Goal: Task Accomplishment & Management: Manage account settings

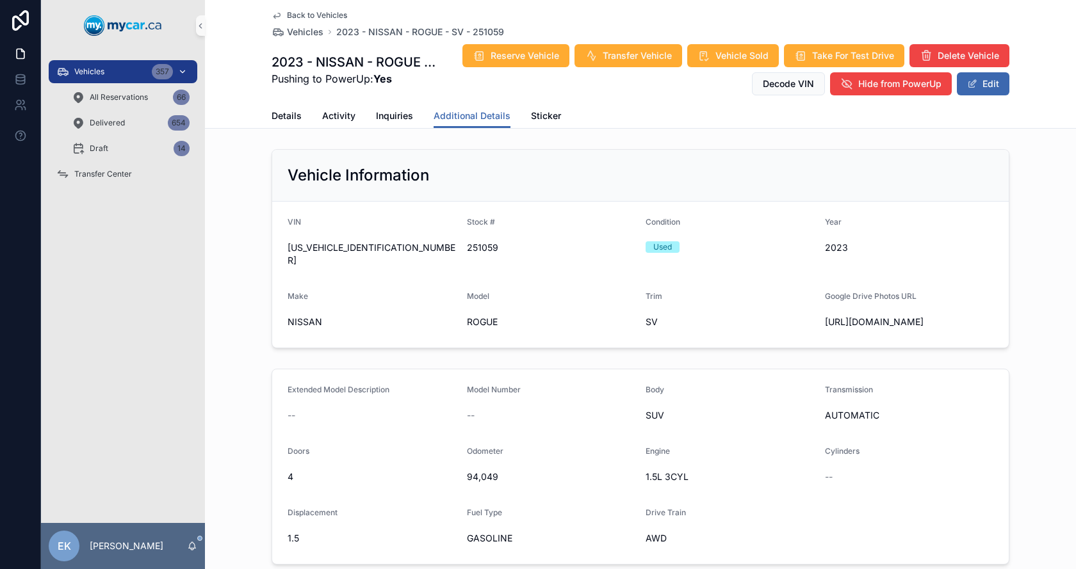
click at [83, 75] on span "Vehicles" at bounding box center [89, 72] width 30 height 10
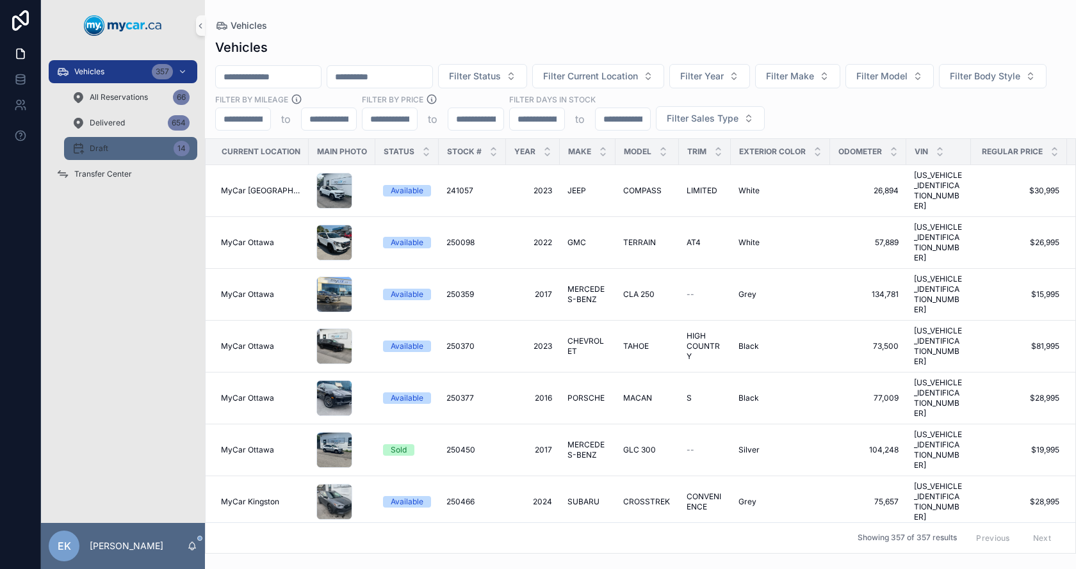
click at [107, 145] on span "Draft" at bounding box center [99, 148] width 19 height 10
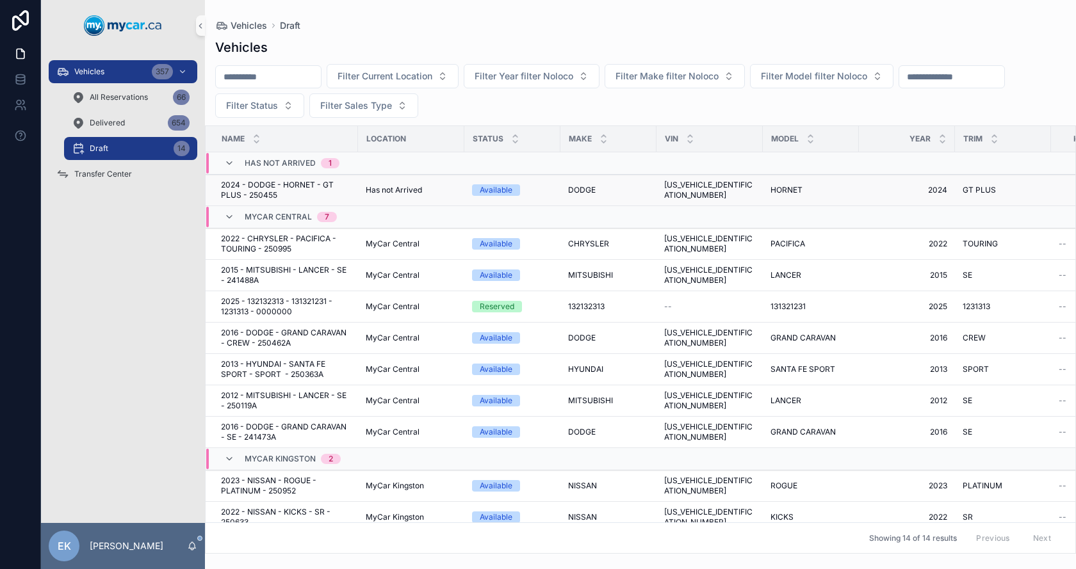
click at [723, 188] on span "[US_VEHICLE_IDENTIFICATION_NUMBER]" at bounding box center [709, 190] width 91 height 20
click at [575, 241] on span "CHRYSLER" at bounding box center [588, 244] width 41 height 10
click at [78, 72] on span "Vehicles" at bounding box center [89, 72] width 30 height 10
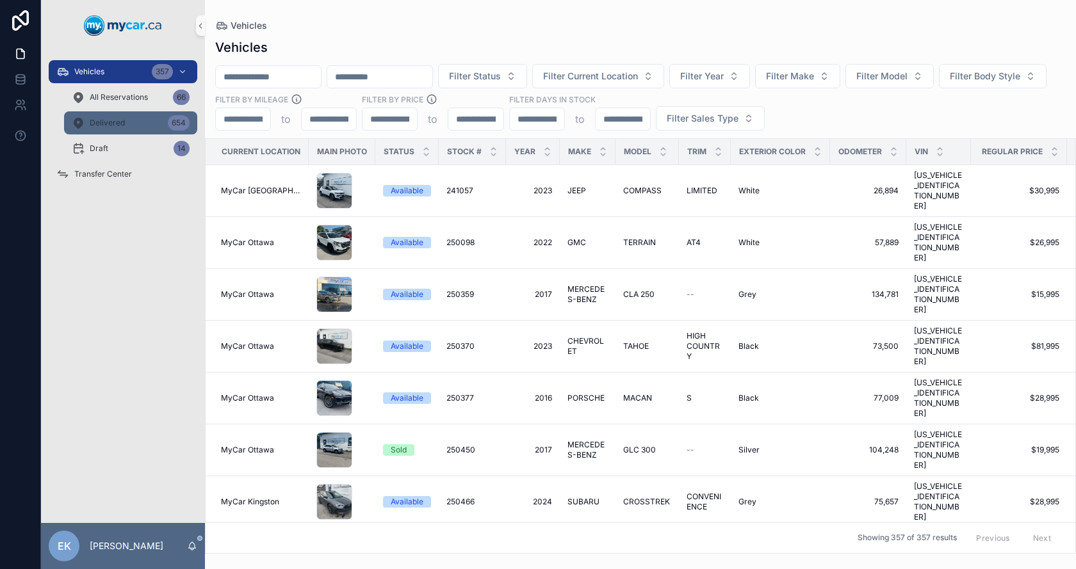
click at [131, 124] on div "Delivered 654" at bounding box center [131, 123] width 118 height 20
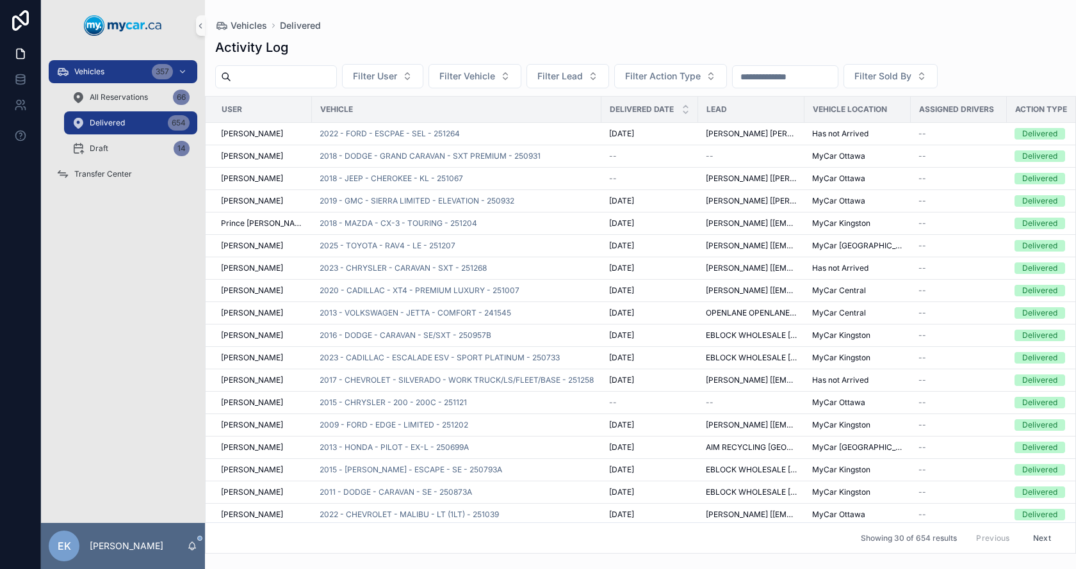
click at [812, 74] on input "scrollable content" at bounding box center [784, 77] width 105 height 18
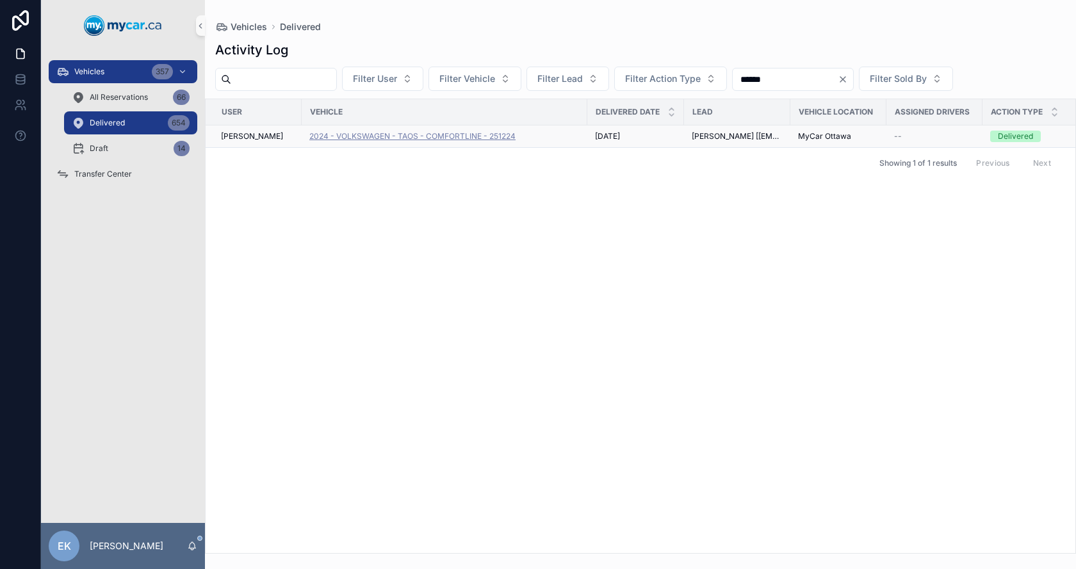
type input "******"
click at [411, 137] on span "2024 - VOLKSWAGEN - TAOS - COMFORTLINE - 251224" at bounding box center [412, 136] width 206 height 10
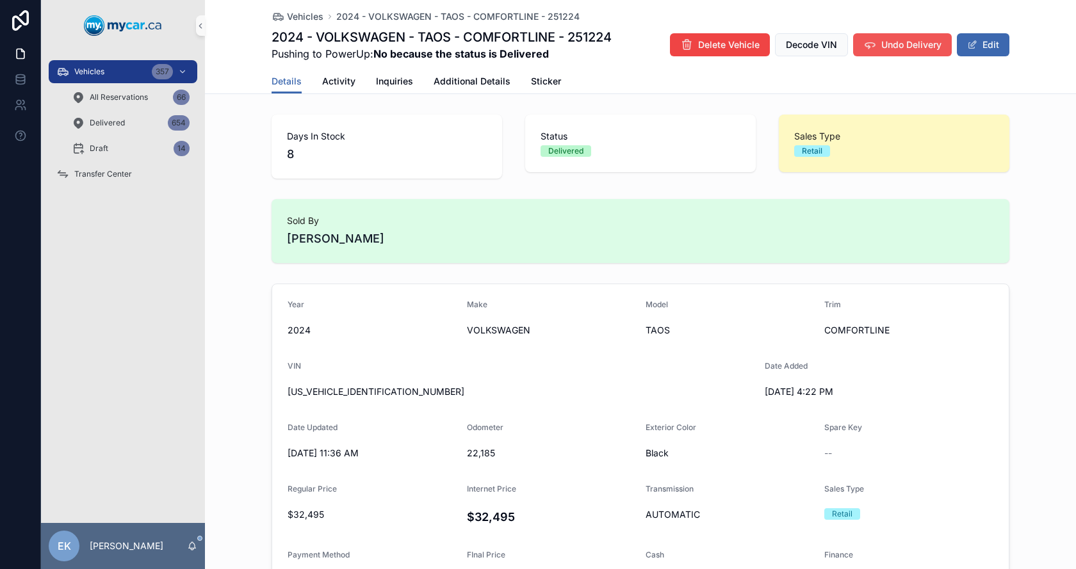
click at [889, 47] on span "Undo Delivery" at bounding box center [911, 44] width 60 height 13
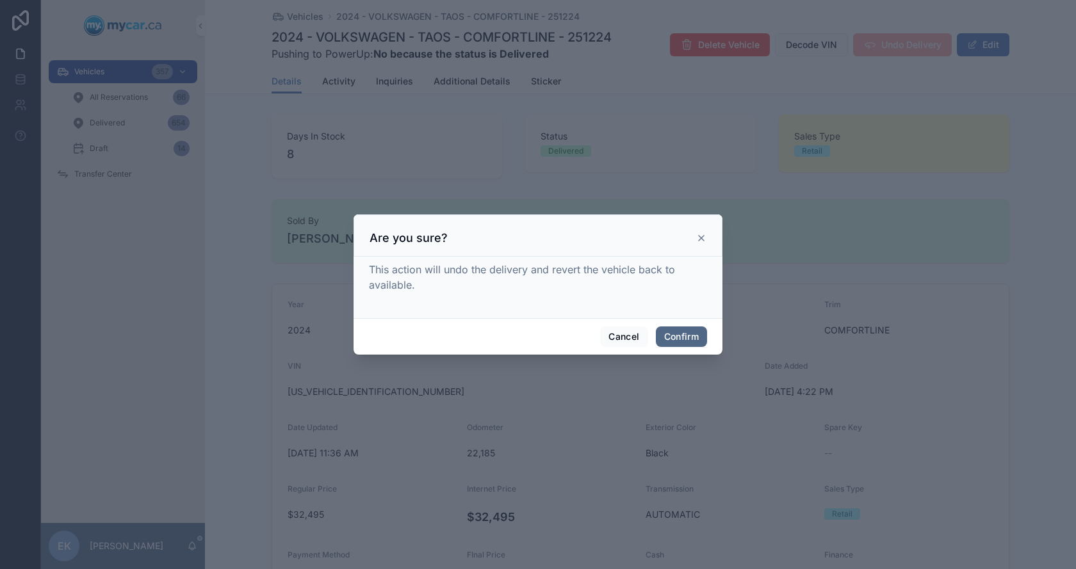
click at [685, 336] on button "Confirm" at bounding box center [681, 337] width 51 height 20
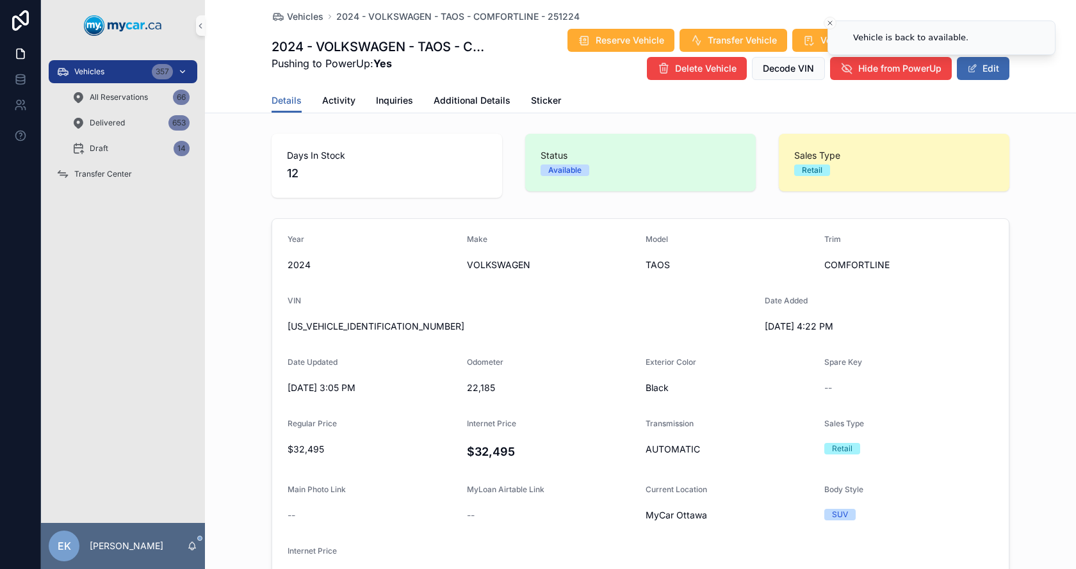
click at [102, 72] on span "Vehicles" at bounding box center [89, 72] width 30 height 10
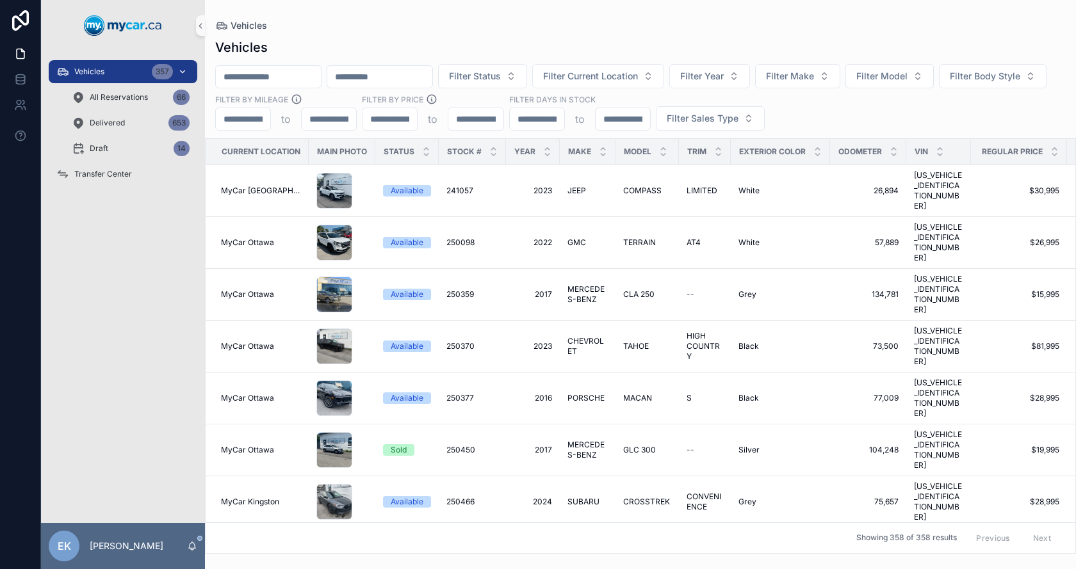
click at [182, 68] on icon "scrollable content" at bounding box center [182, 71] width 9 height 9
click at [183, 69] on icon "scrollable content" at bounding box center [182, 71] width 9 height 9
click at [93, 74] on span "Vehicles" at bounding box center [89, 72] width 30 height 10
click at [182, 69] on icon "scrollable content" at bounding box center [182, 71] width 9 height 9
click at [111, 171] on span "Transfer Center" at bounding box center [103, 174] width 58 height 10
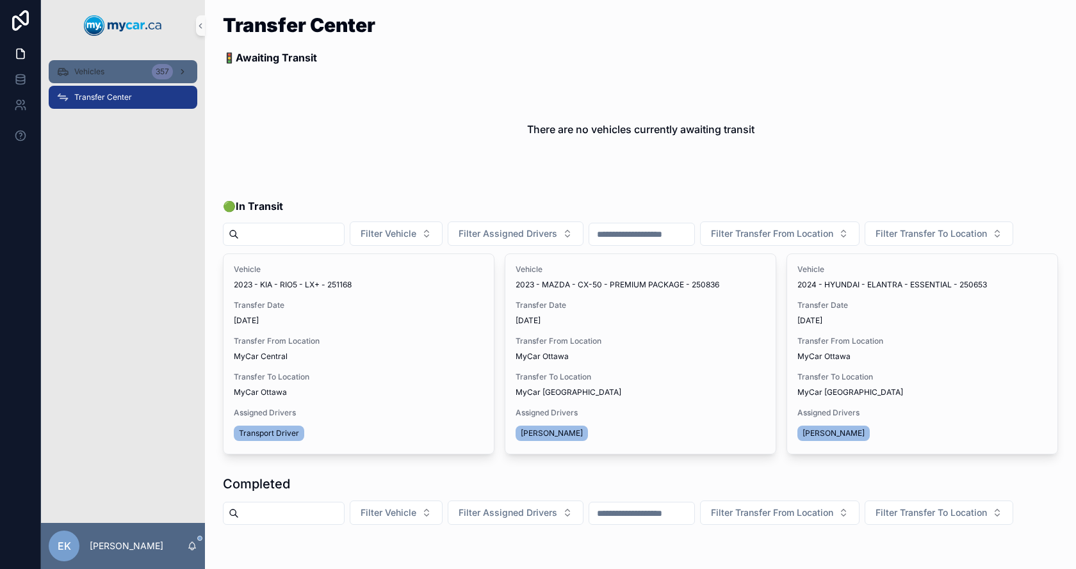
click at [101, 65] on div "Vehicles 357" at bounding box center [122, 71] width 133 height 20
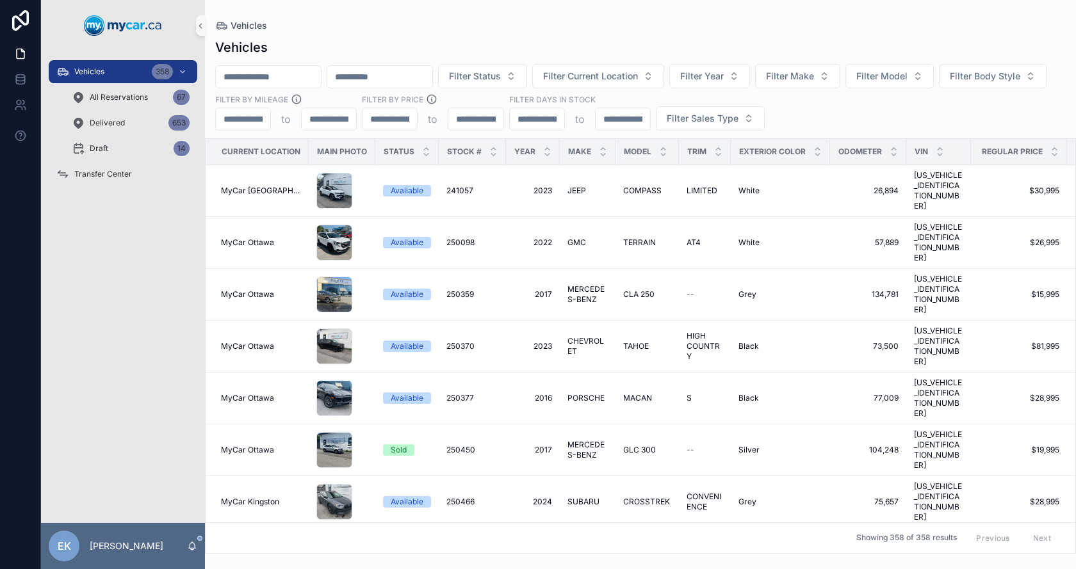
click at [288, 77] on input "scrollable content" at bounding box center [268, 77] width 105 height 18
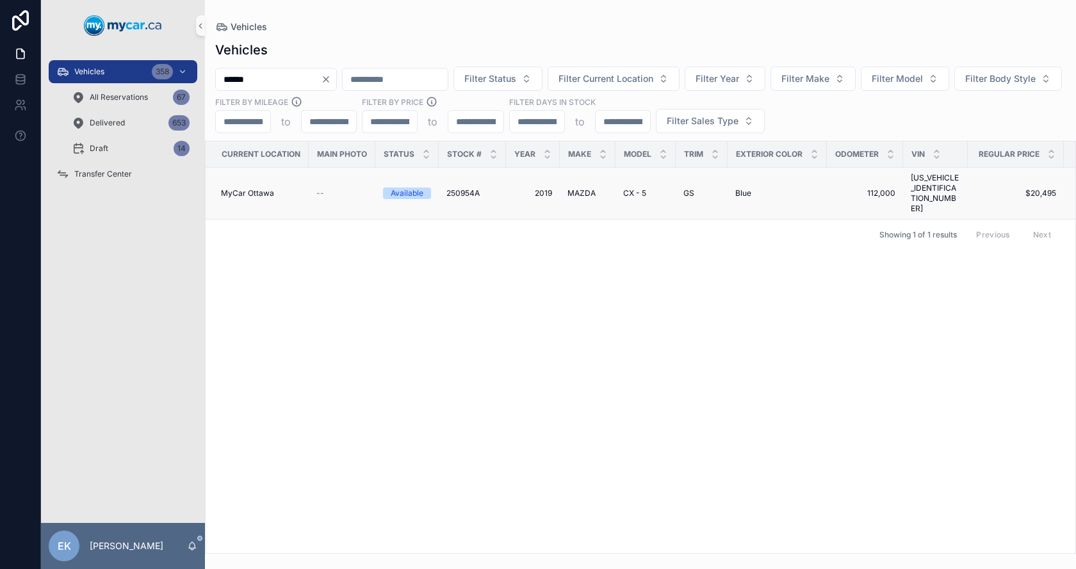
type input "******"
click at [465, 188] on span "250954A" at bounding box center [462, 193] width 33 height 10
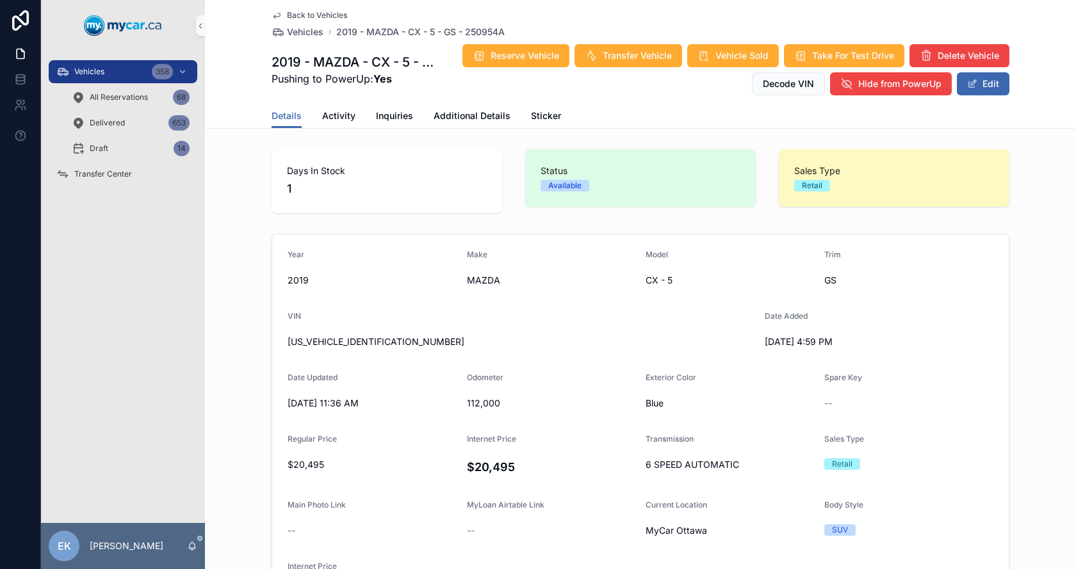
scroll to position [497, 0]
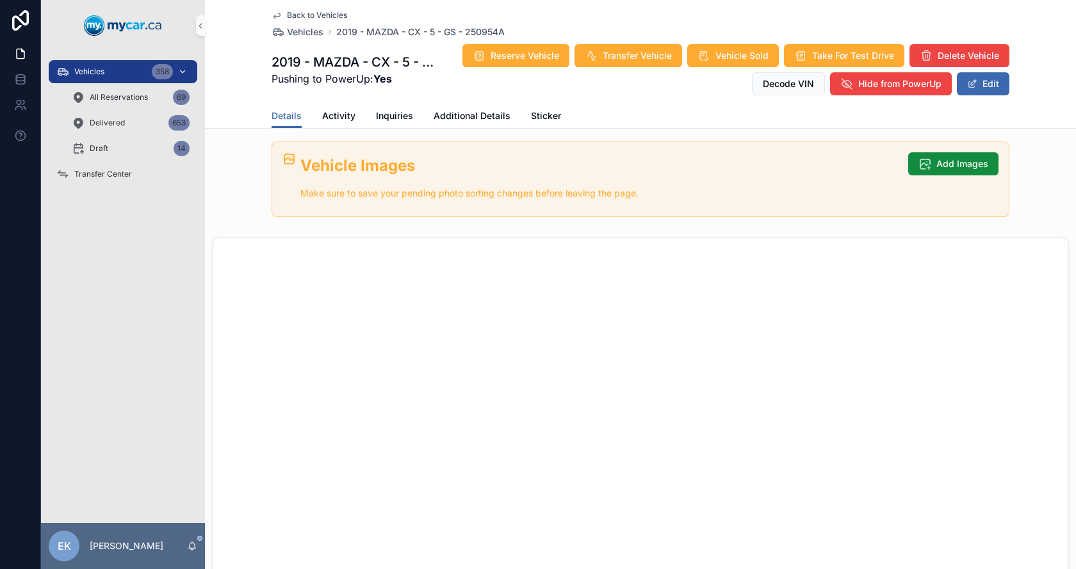
click at [121, 74] on div "Vehicles 358" at bounding box center [122, 71] width 133 height 20
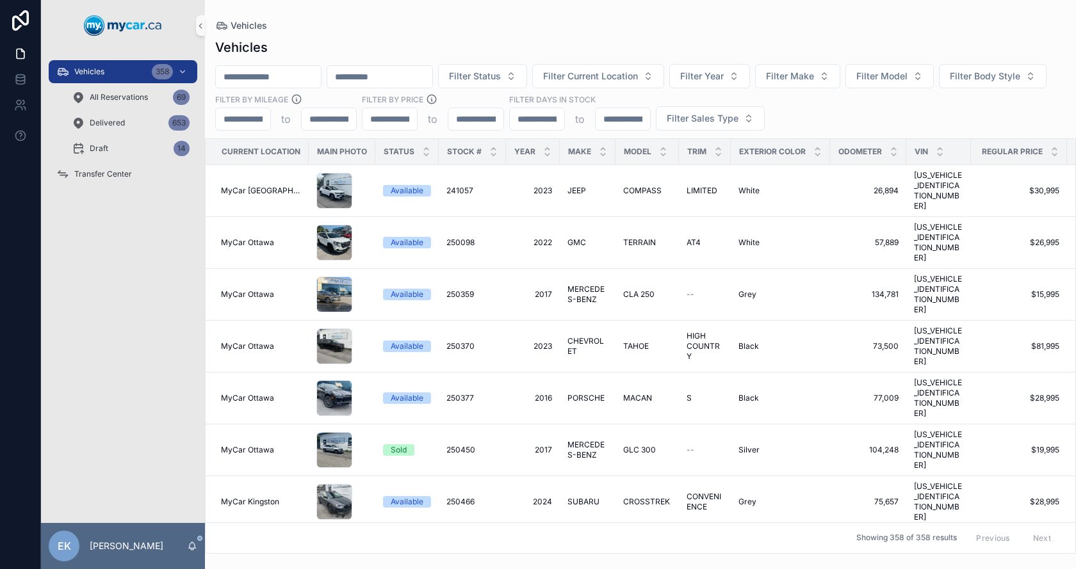
click at [340, 41] on div "Vehicles" at bounding box center [640, 47] width 850 height 18
click at [103, 153] on span "Draft" at bounding box center [99, 148] width 19 height 10
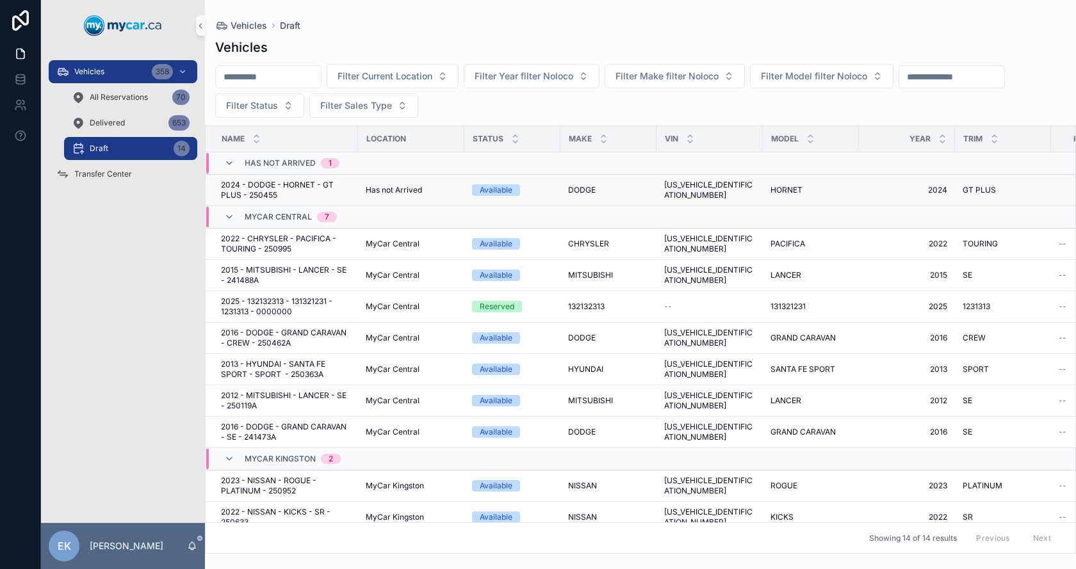
click at [573, 188] on span "DODGE" at bounding box center [582, 190] width 28 height 10
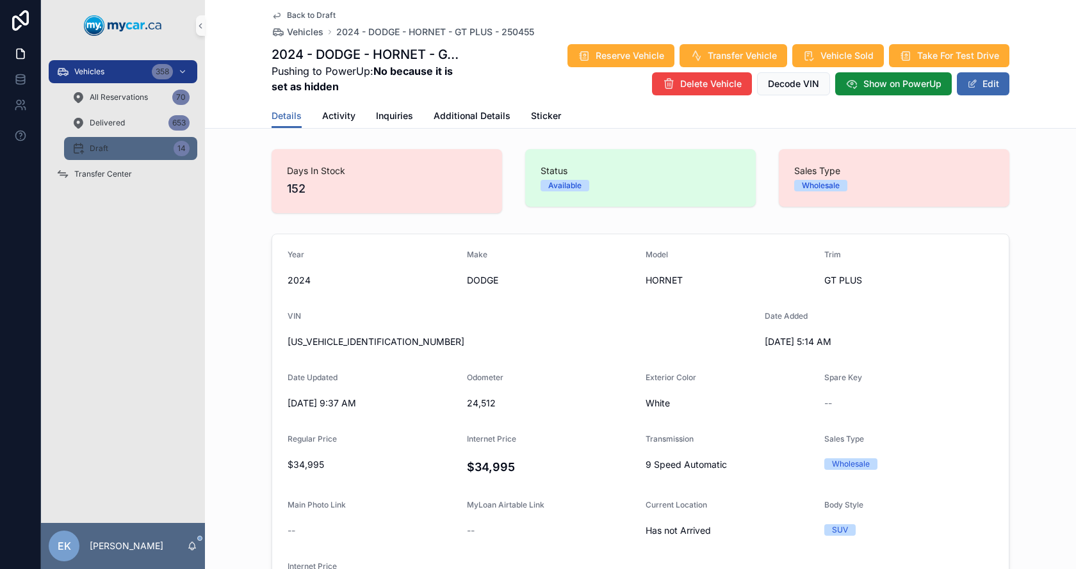
click at [117, 151] on div "Draft 14" at bounding box center [131, 148] width 118 height 20
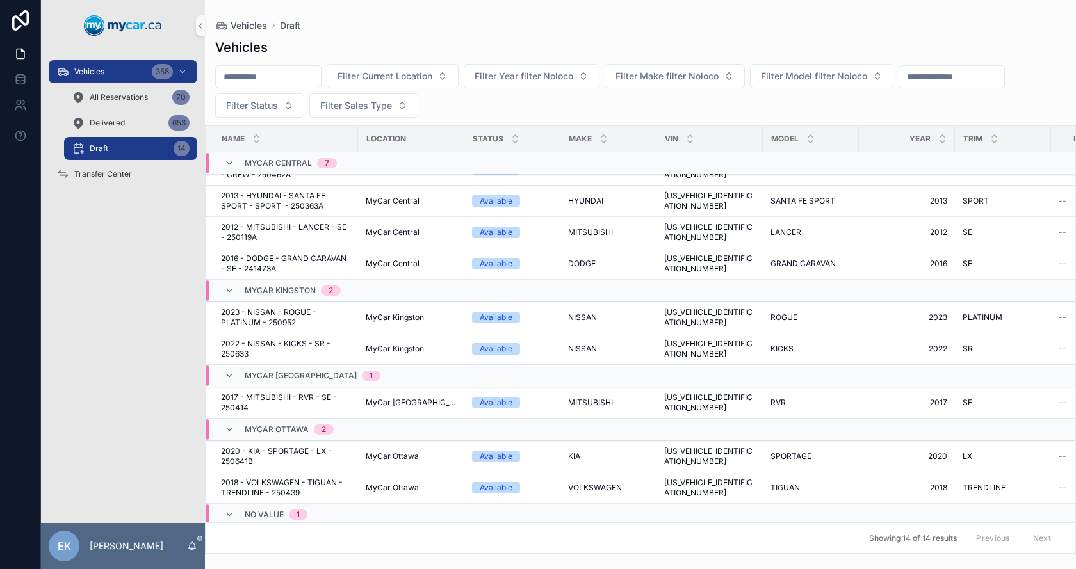
scroll to position [213, 0]
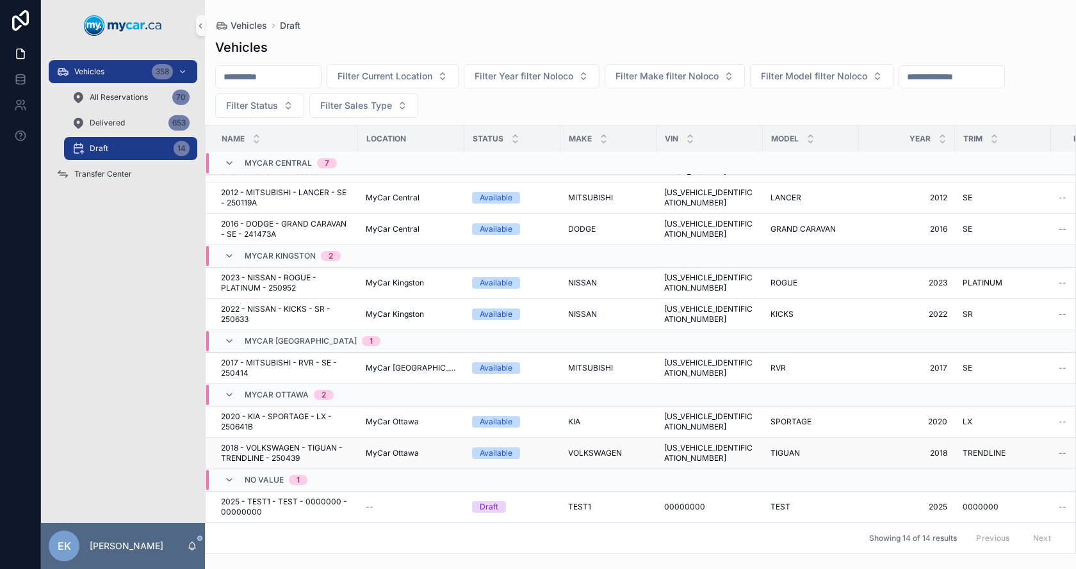
click at [588, 448] on span "VOLKSWAGEN" at bounding box center [595, 453] width 54 height 10
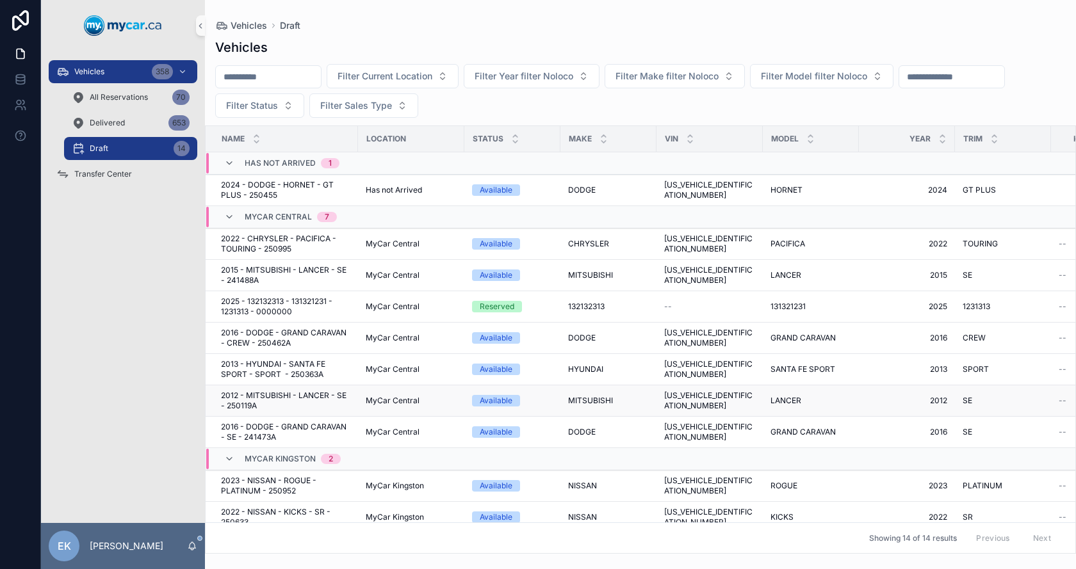
click at [571, 399] on span "MITSUBISHI" at bounding box center [590, 401] width 45 height 10
click at [720, 371] on span "[US_VEHICLE_IDENTIFICATION_NUMBER]" at bounding box center [709, 369] width 91 height 20
click at [766, 331] on td "GRAND CARAVAN GRAND CARAVAN" at bounding box center [811, 338] width 96 height 31
click at [770, 335] on span "GRAND CARAVAN" at bounding box center [802, 338] width 65 height 10
click at [770, 277] on span "LANCER" at bounding box center [785, 275] width 31 height 10
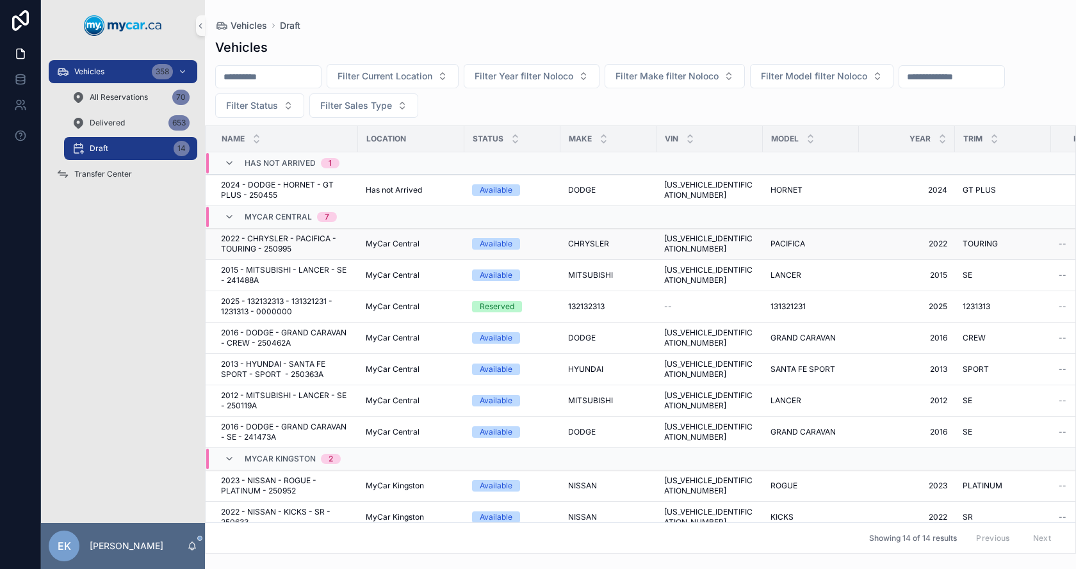
click at [779, 244] on span "PACIFICA" at bounding box center [787, 244] width 35 height 10
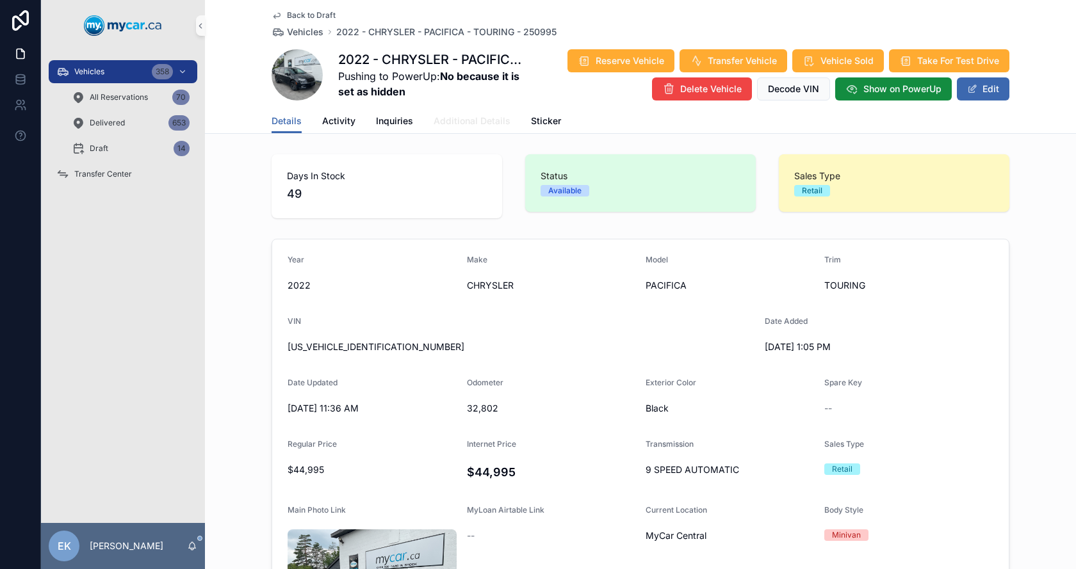
click at [464, 120] on span "Additional Details" at bounding box center [471, 121] width 77 height 13
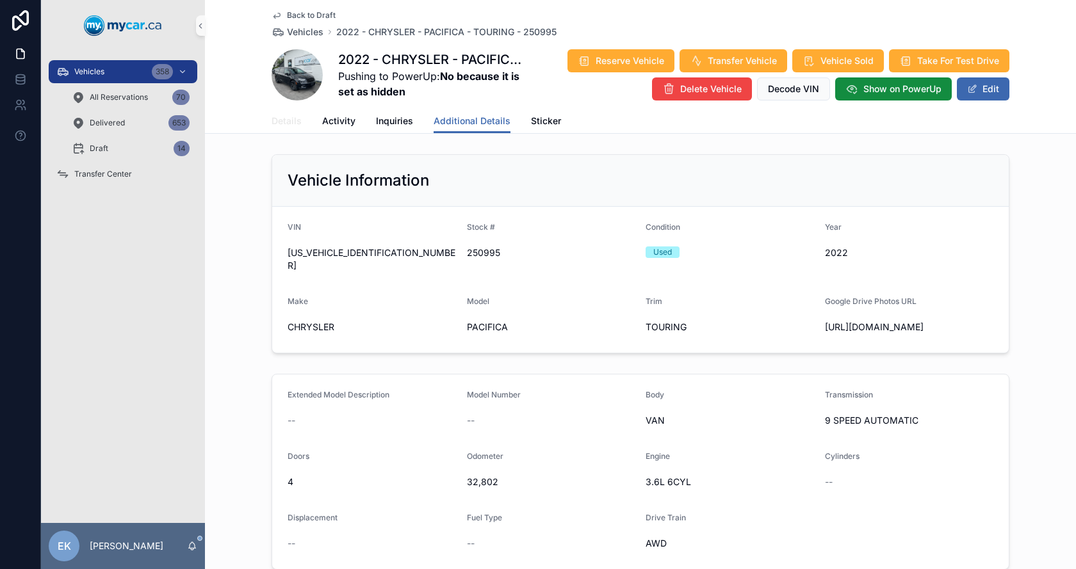
click at [279, 119] on span "Details" at bounding box center [286, 121] width 30 height 13
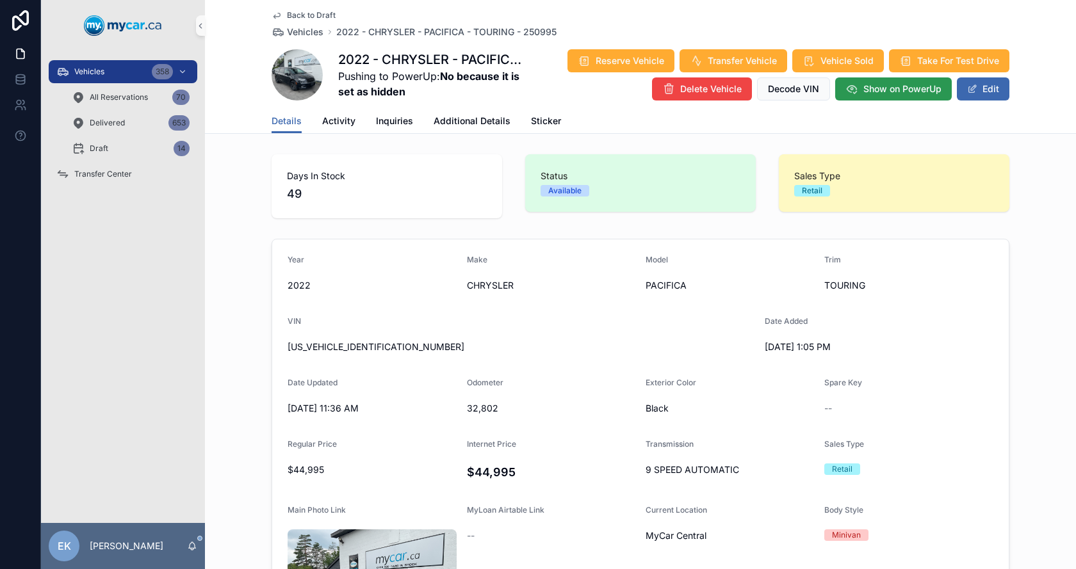
click at [896, 85] on span "Show on PowerUp" at bounding box center [902, 89] width 78 height 13
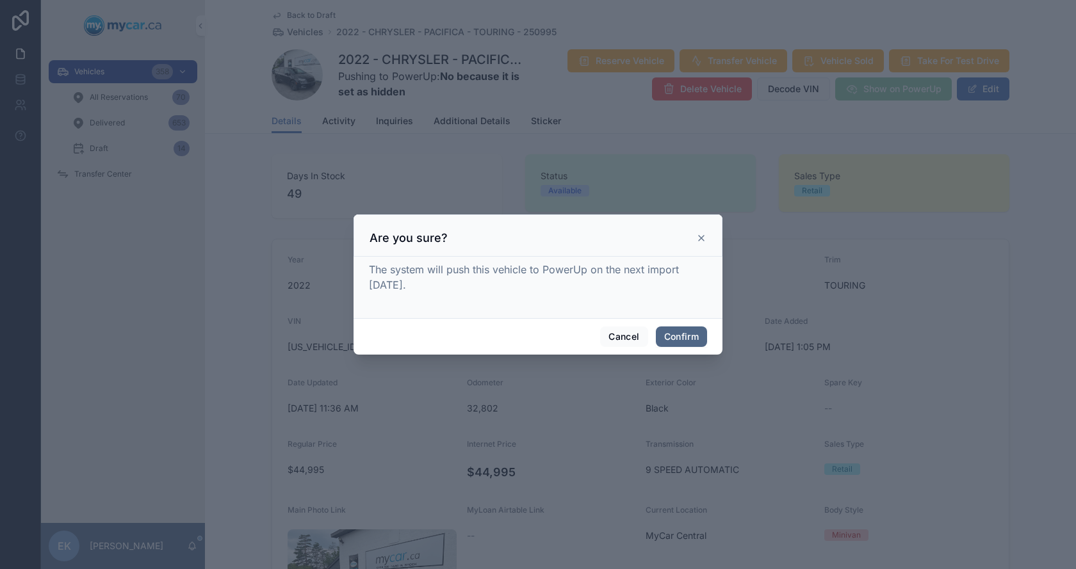
click at [688, 341] on button "Confirm" at bounding box center [681, 337] width 51 height 20
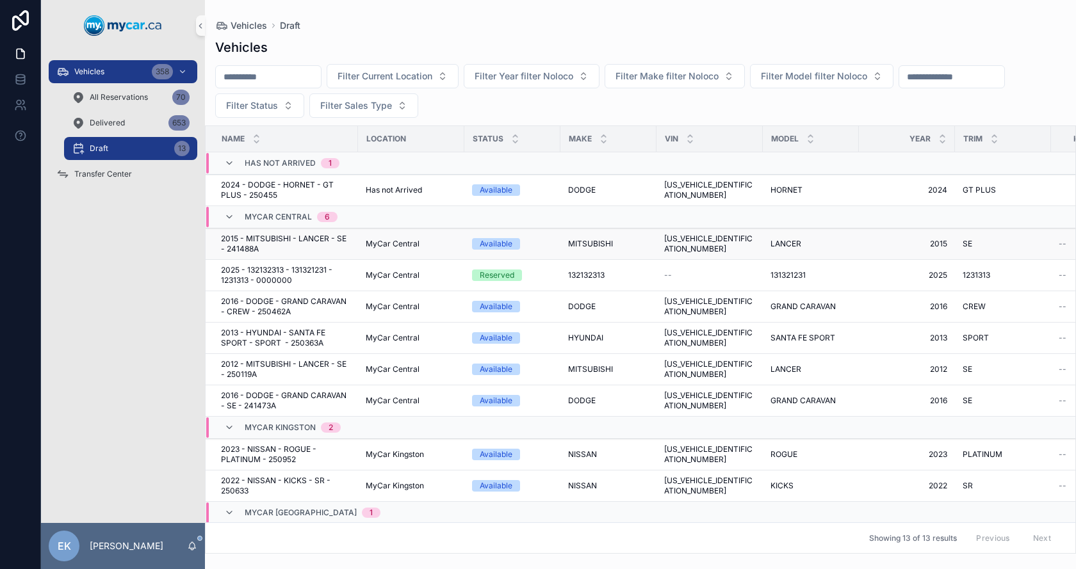
click at [689, 243] on span "[US_VEHICLE_IDENTIFICATION_NUMBER]" at bounding box center [709, 244] width 91 height 20
click at [696, 189] on span "[US_VEHICLE_IDENTIFICATION_NUMBER]" at bounding box center [709, 190] width 91 height 20
click at [409, 28] on div "Vehicles Draft" at bounding box center [640, 25] width 850 height 10
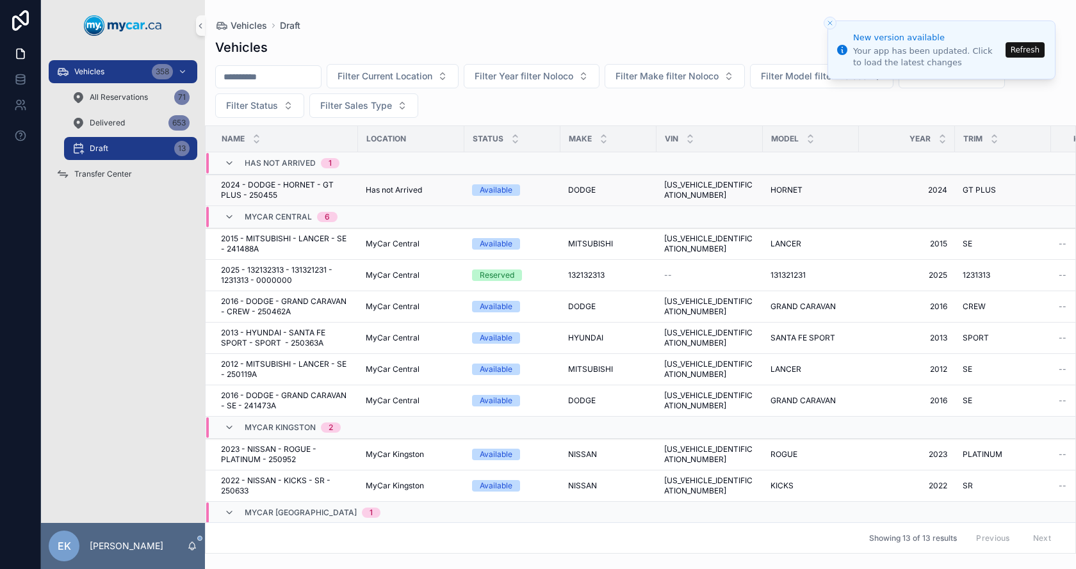
click at [572, 187] on span "DODGE" at bounding box center [582, 190] width 28 height 10
click at [586, 243] on span "MITSUBISHI" at bounding box center [590, 244] width 45 height 10
click at [590, 273] on span "132132313" at bounding box center [586, 275] width 36 height 10
click at [578, 303] on span "DODGE" at bounding box center [582, 307] width 28 height 10
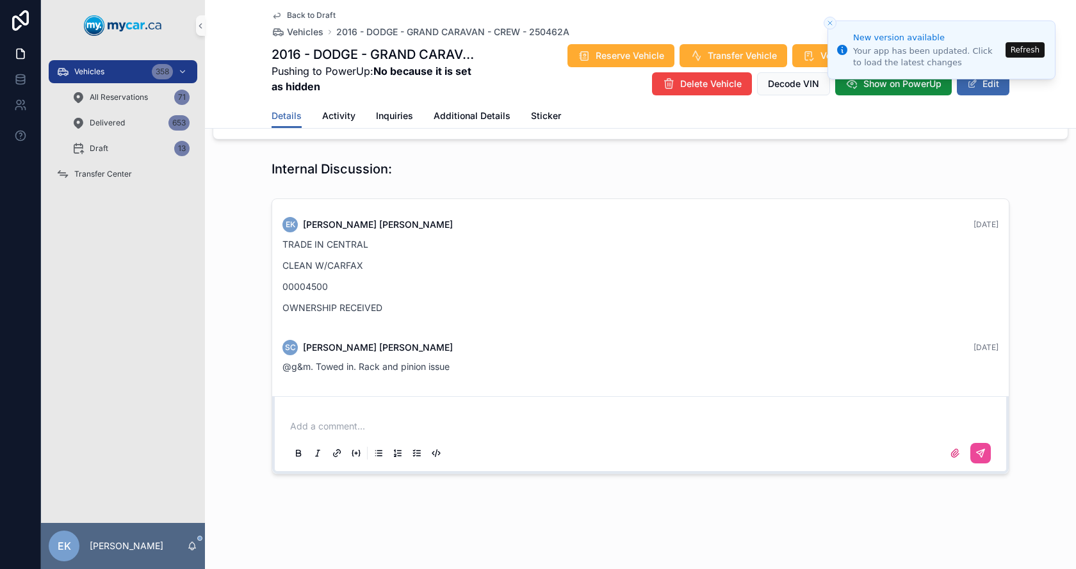
scroll to position [1164, 0]
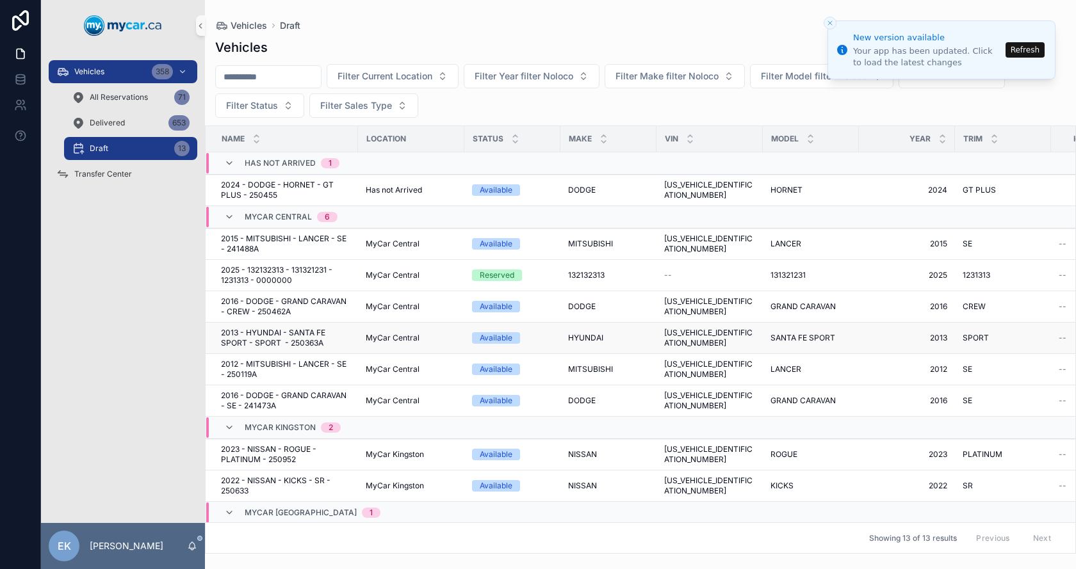
click at [680, 336] on span "[US_VEHICLE_IDENTIFICATION_NUMBER]" at bounding box center [709, 338] width 91 height 20
click at [706, 188] on span "[US_VEHICLE_IDENTIFICATION_NUMBER]" at bounding box center [709, 190] width 91 height 20
click at [709, 455] on span "JN8BT3DD2PW313769" at bounding box center [709, 454] width 91 height 20
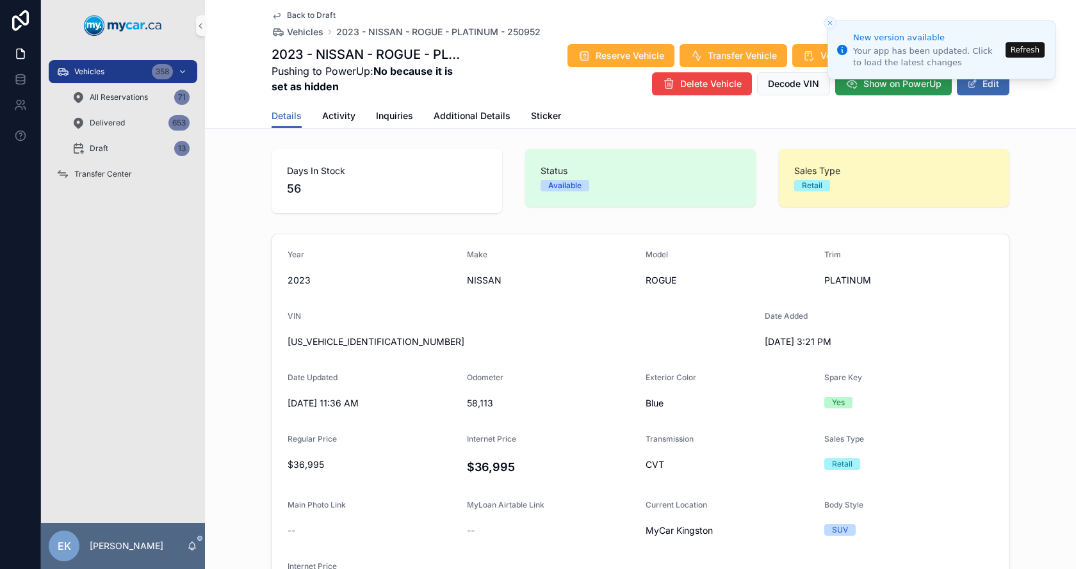
click at [905, 87] on span "Show on PowerUp" at bounding box center [902, 83] width 78 height 13
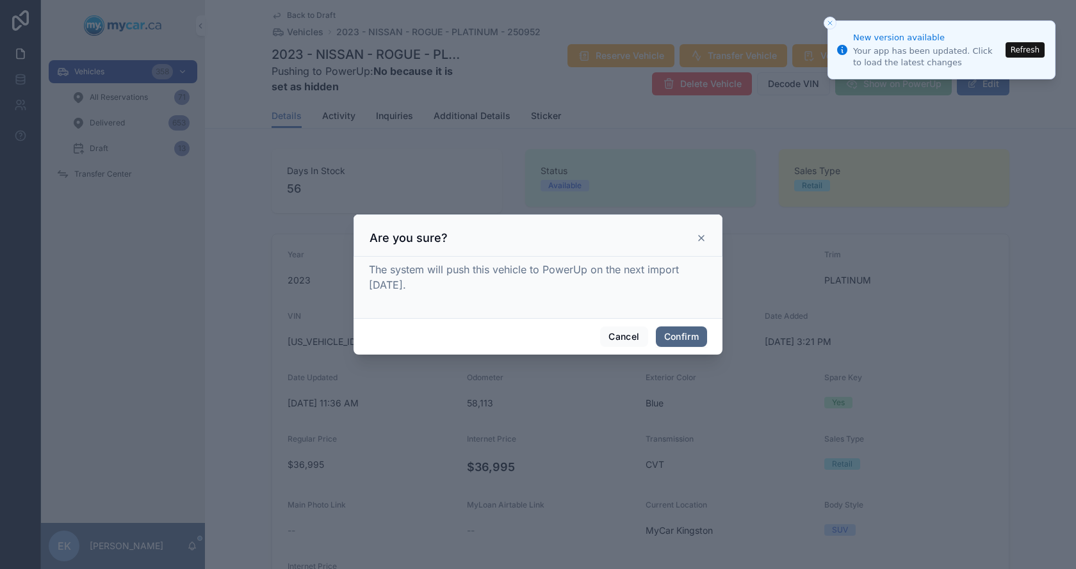
click at [679, 334] on button "Confirm" at bounding box center [681, 337] width 51 height 20
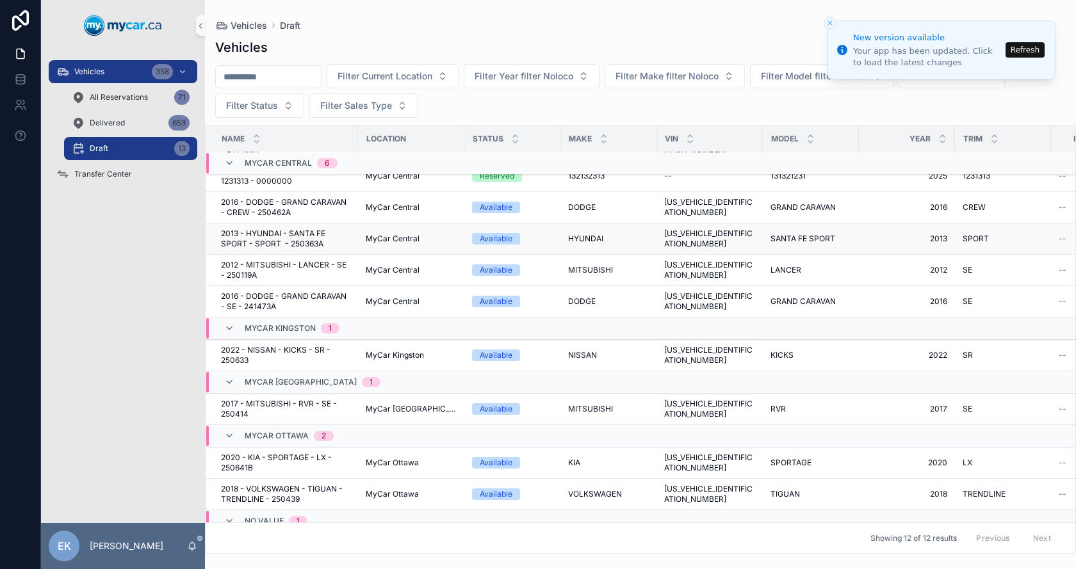
scroll to position [150, 0]
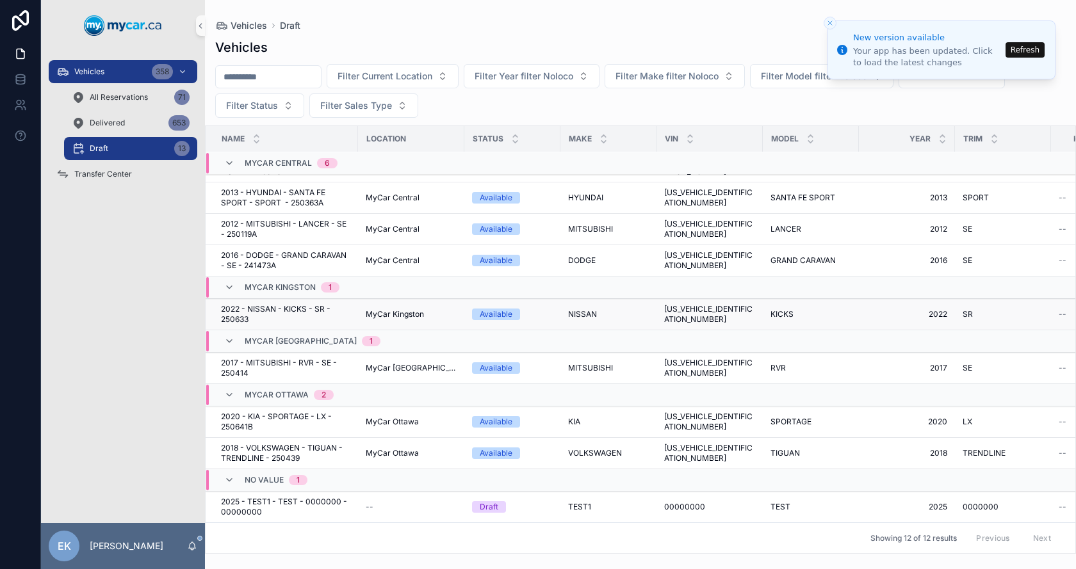
click at [577, 309] on span "NISSAN" at bounding box center [582, 314] width 29 height 10
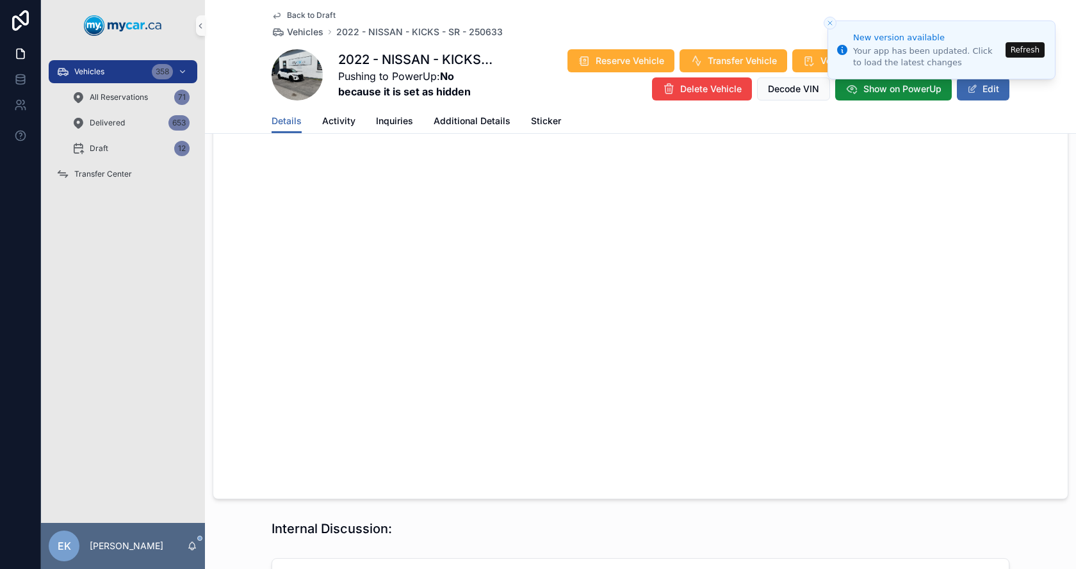
scroll to position [1051, 0]
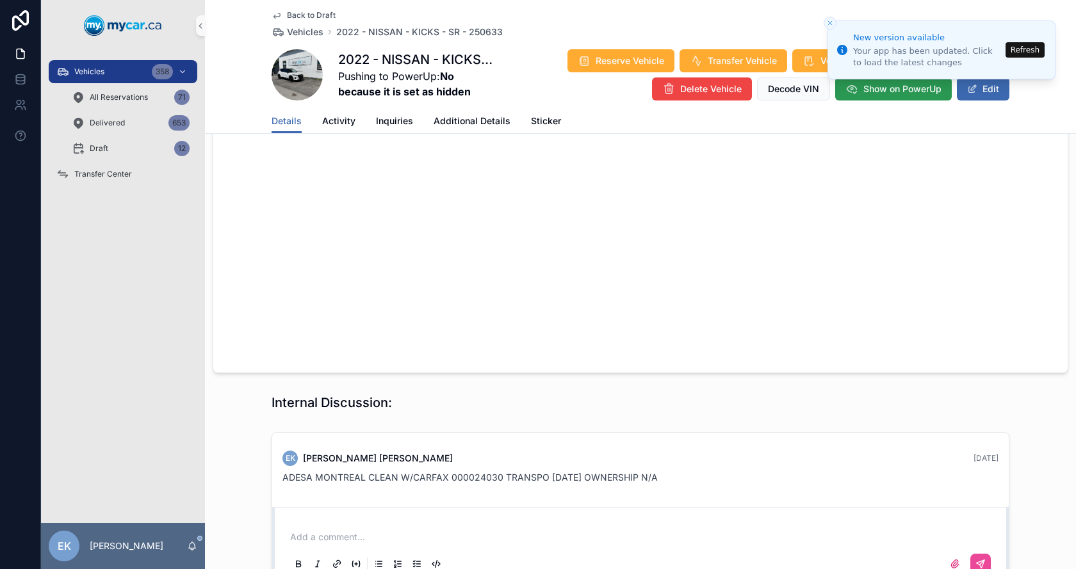
click at [883, 92] on span "Show on PowerUp" at bounding box center [902, 89] width 78 height 13
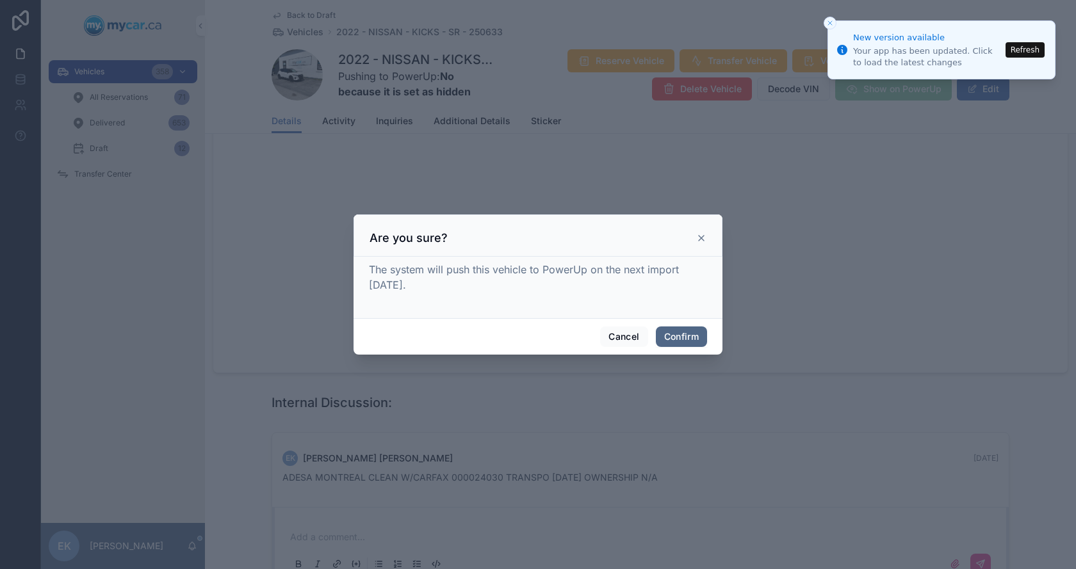
click at [672, 339] on button "Confirm" at bounding box center [681, 337] width 51 height 20
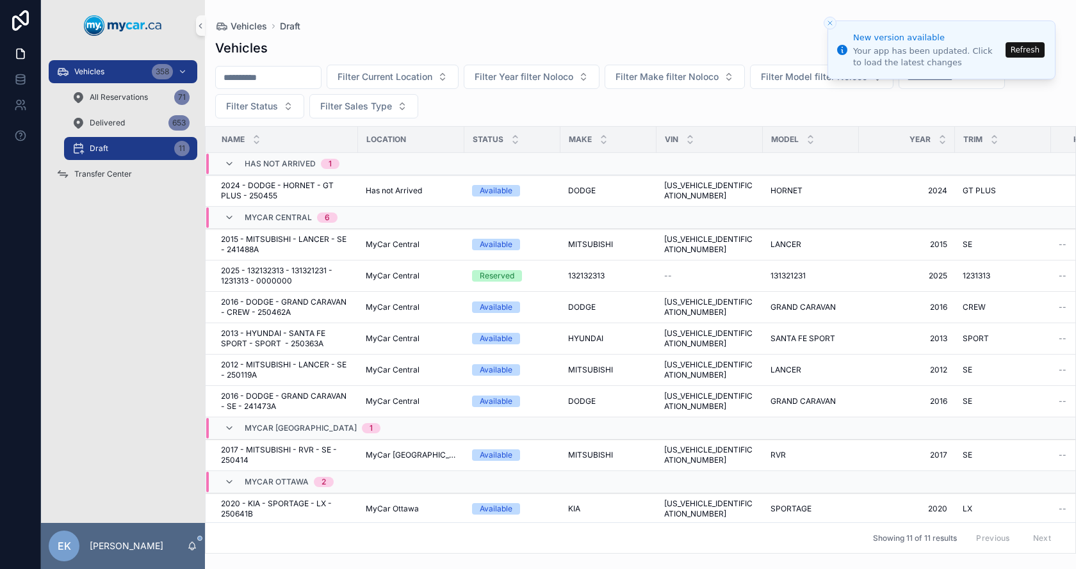
click at [1023, 50] on button "Refresh" at bounding box center [1024, 49] width 39 height 15
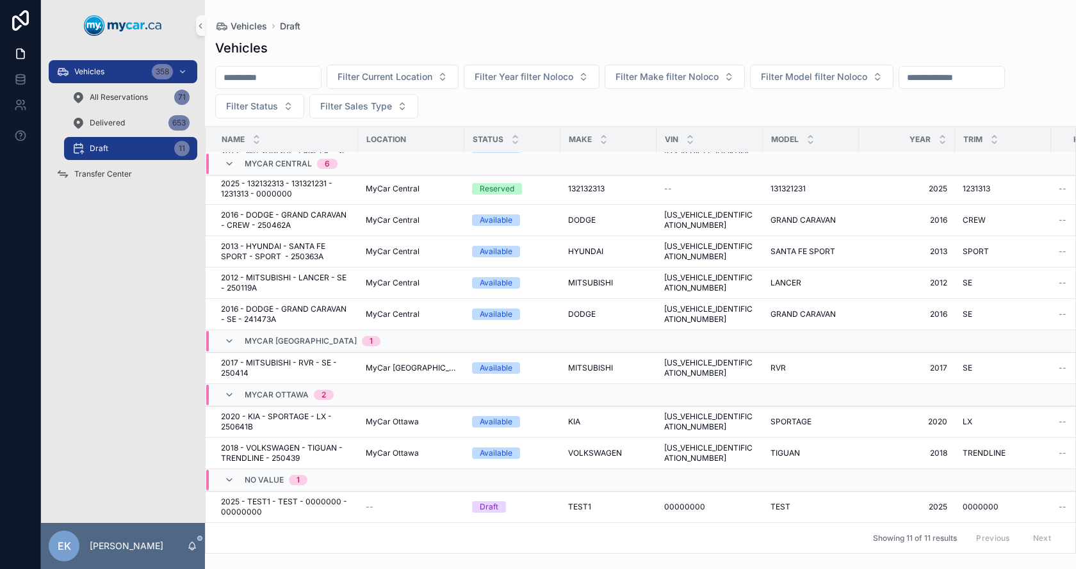
scroll to position [97, 0]
click at [582, 448] on span "VOLKSWAGEN" at bounding box center [595, 453] width 54 height 10
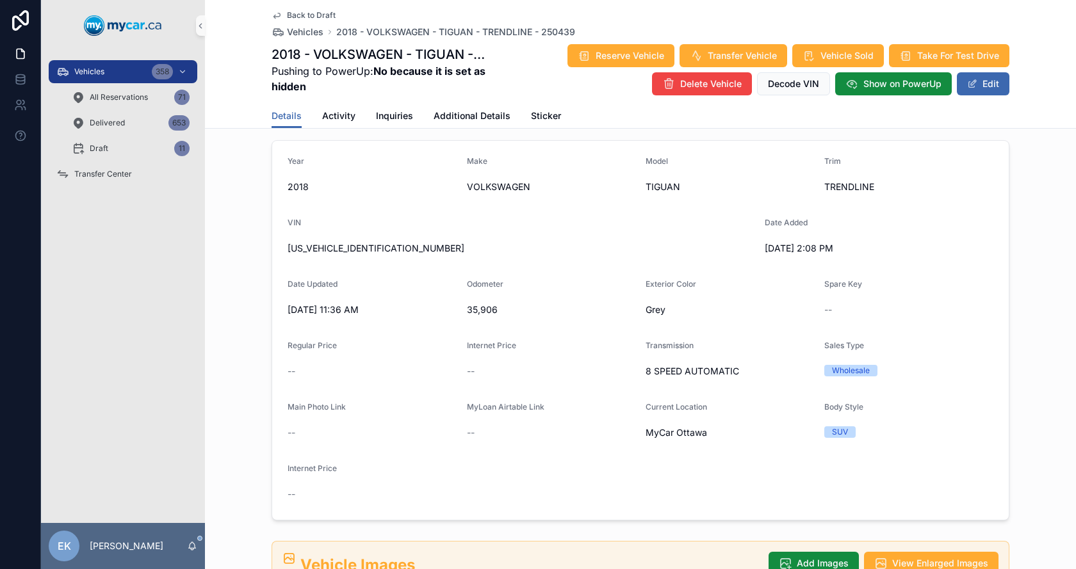
scroll to position [76, 0]
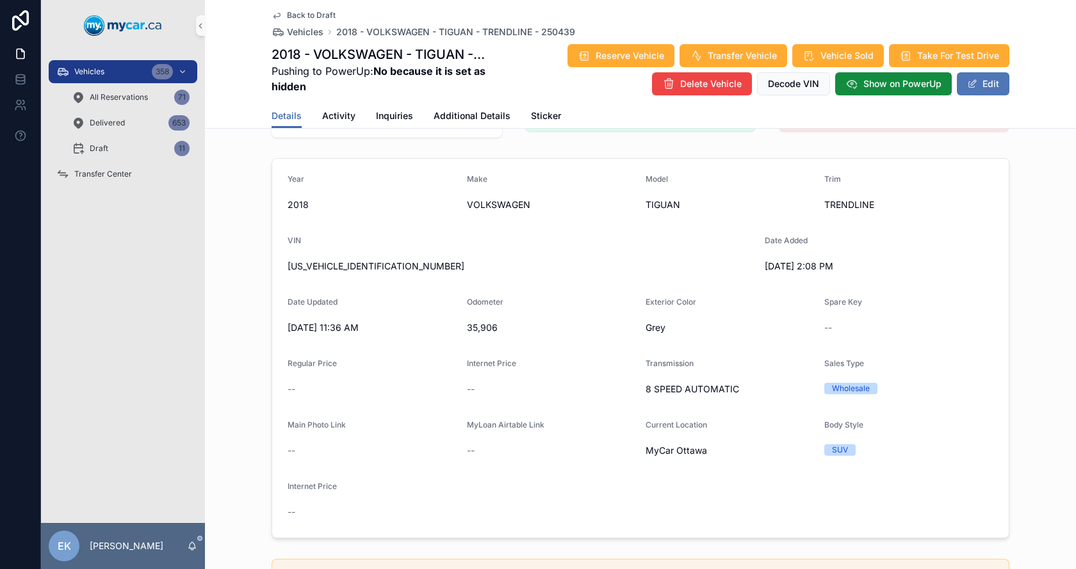
click at [981, 88] on button "Edit" at bounding box center [983, 83] width 53 height 23
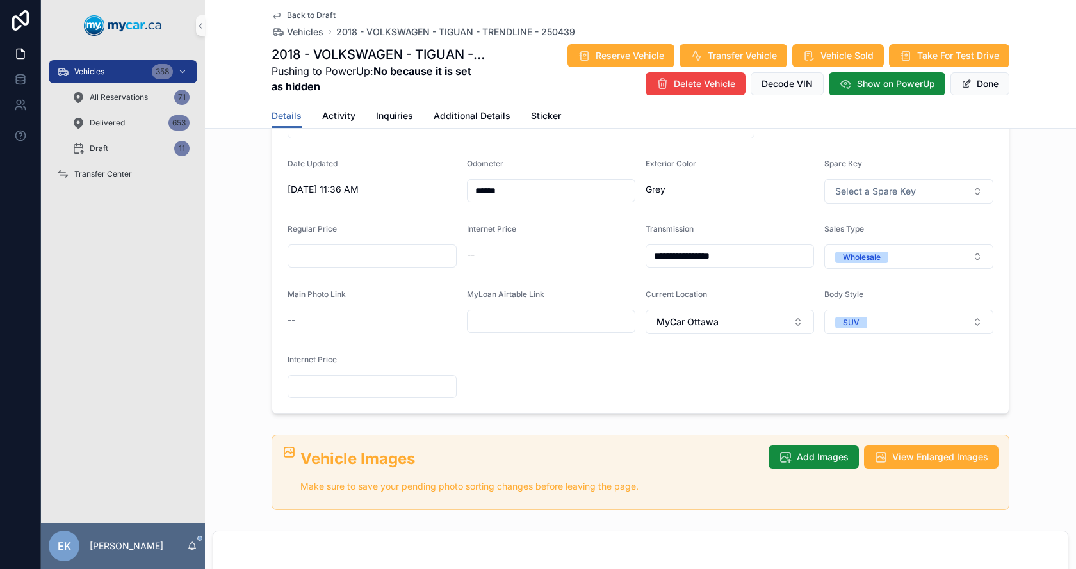
scroll to position [0, 0]
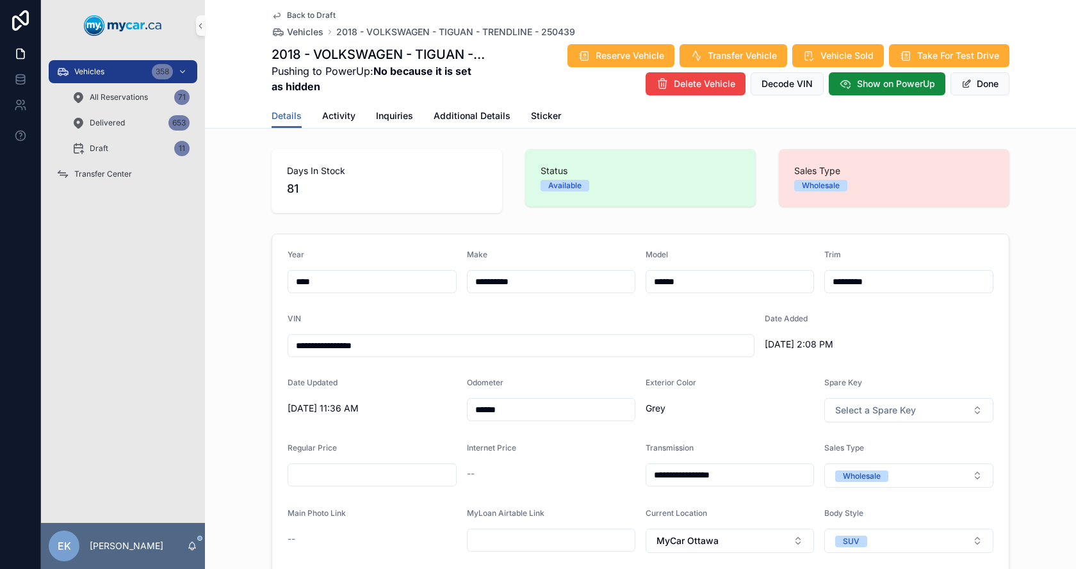
click at [528, 415] on input "******" at bounding box center [551, 410] width 168 height 18
type input "******"
click at [972, 88] on span "Done" at bounding box center [979, 83] width 59 height 23
click at [974, 81] on button "Done" at bounding box center [979, 83] width 59 height 23
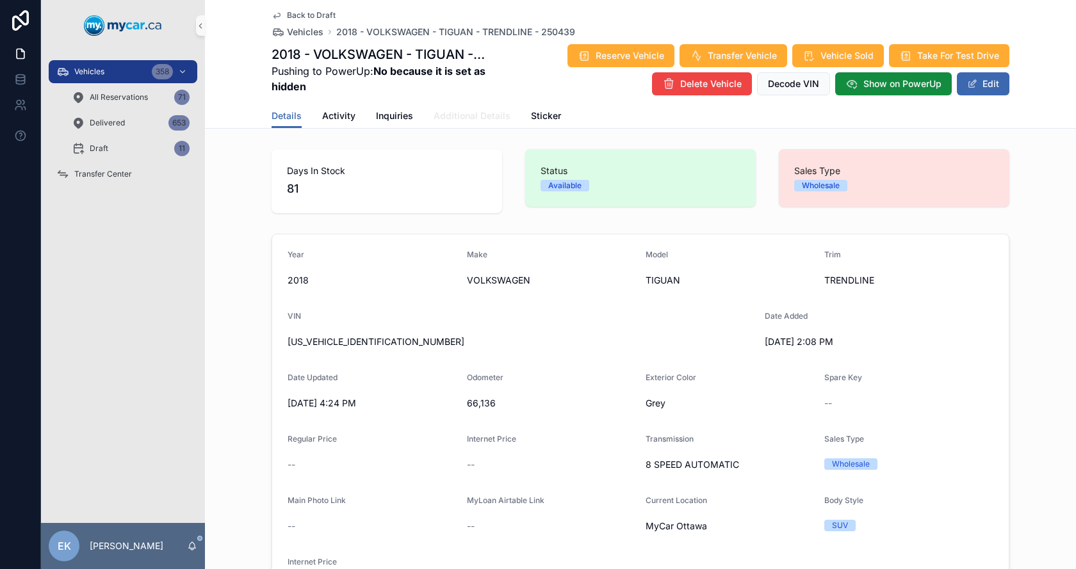
click at [446, 117] on span "Additional Details" at bounding box center [471, 115] width 77 height 13
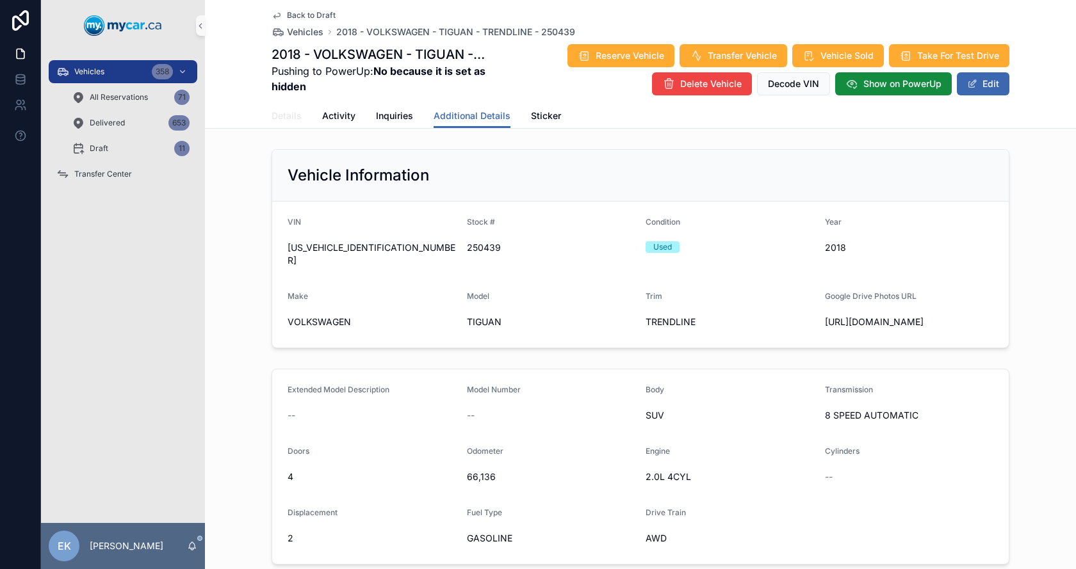
click at [281, 113] on span "Details" at bounding box center [286, 115] width 30 height 13
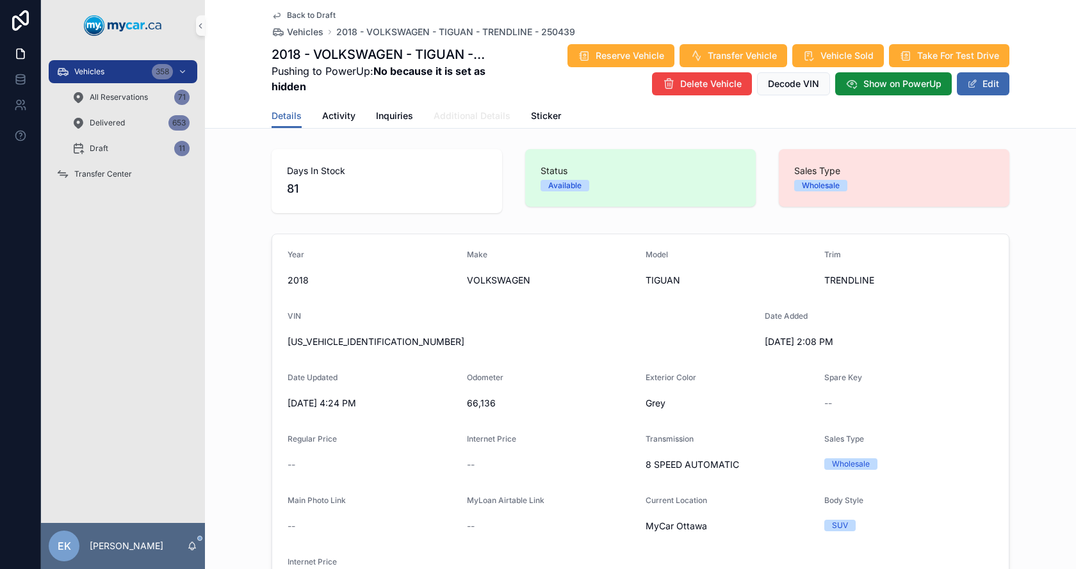
click at [456, 114] on span "Additional Details" at bounding box center [471, 115] width 77 height 13
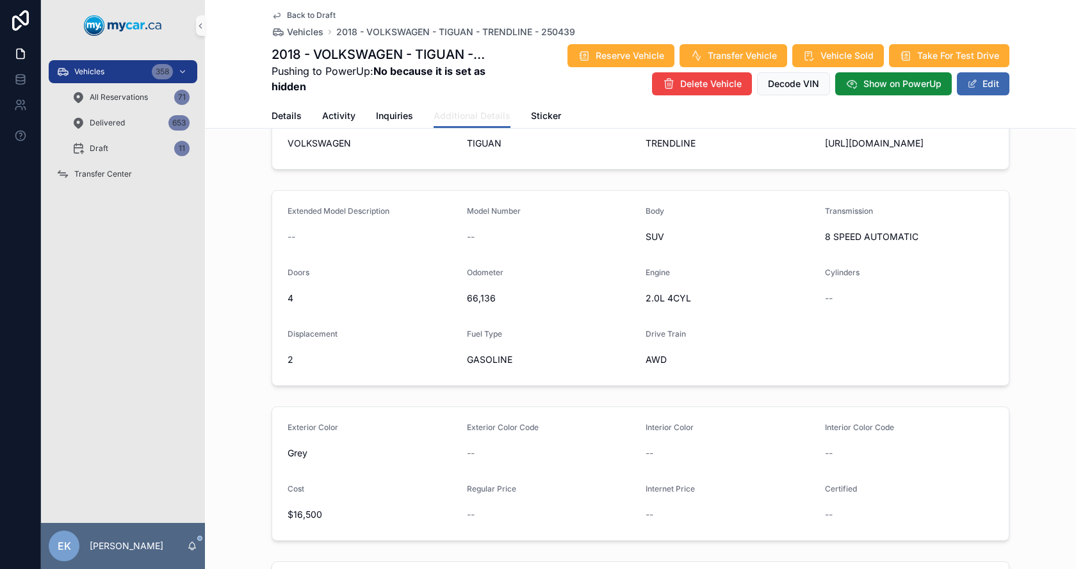
scroll to position [192, 0]
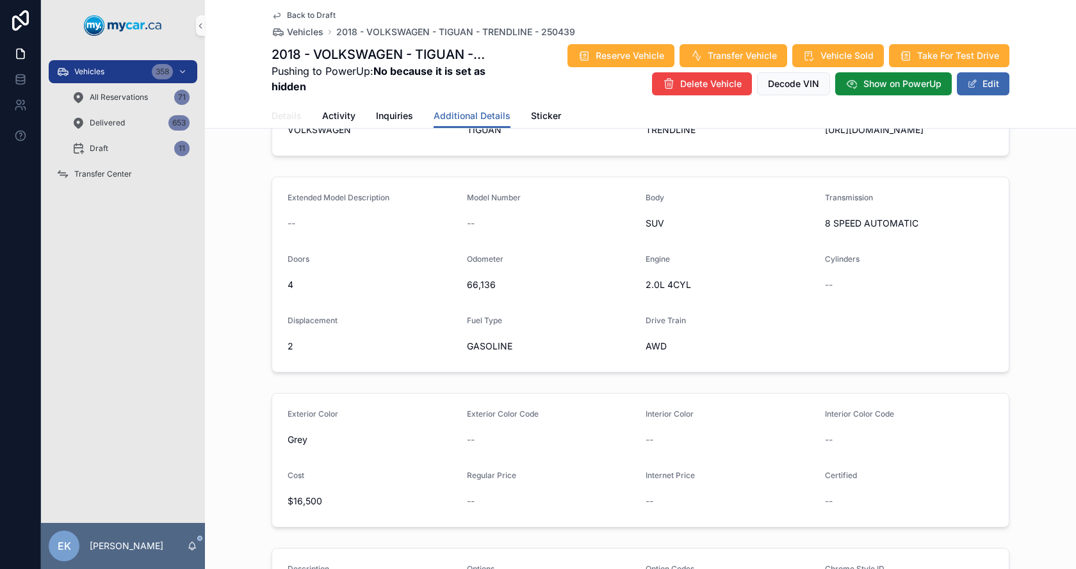
click at [280, 112] on span "Details" at bounding box center [286, 115] width 30 height 13
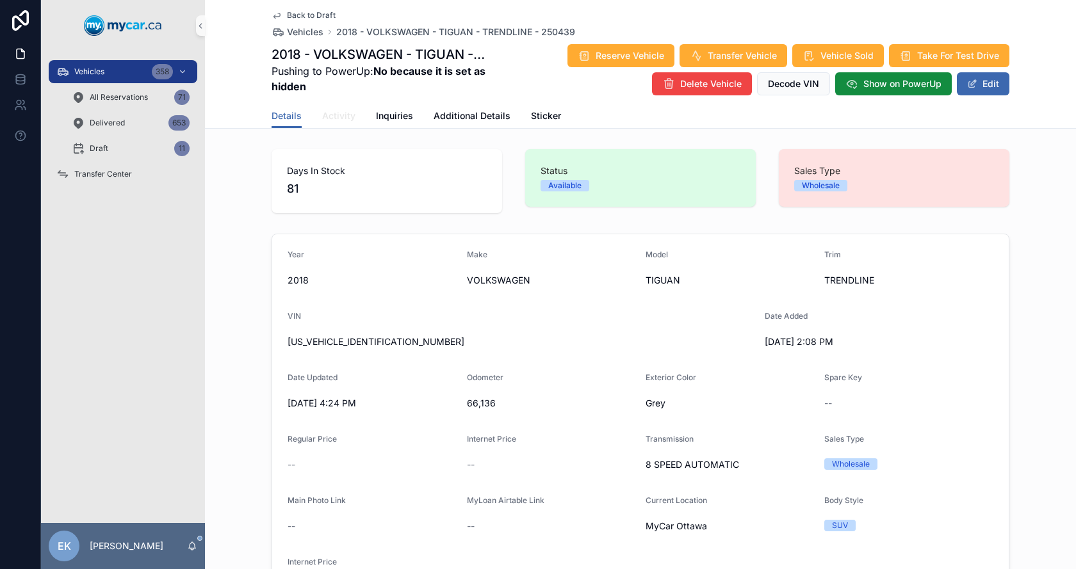
click at [325, 118] on span "Activity" at bounding box center [338, 115] width 33 height 13
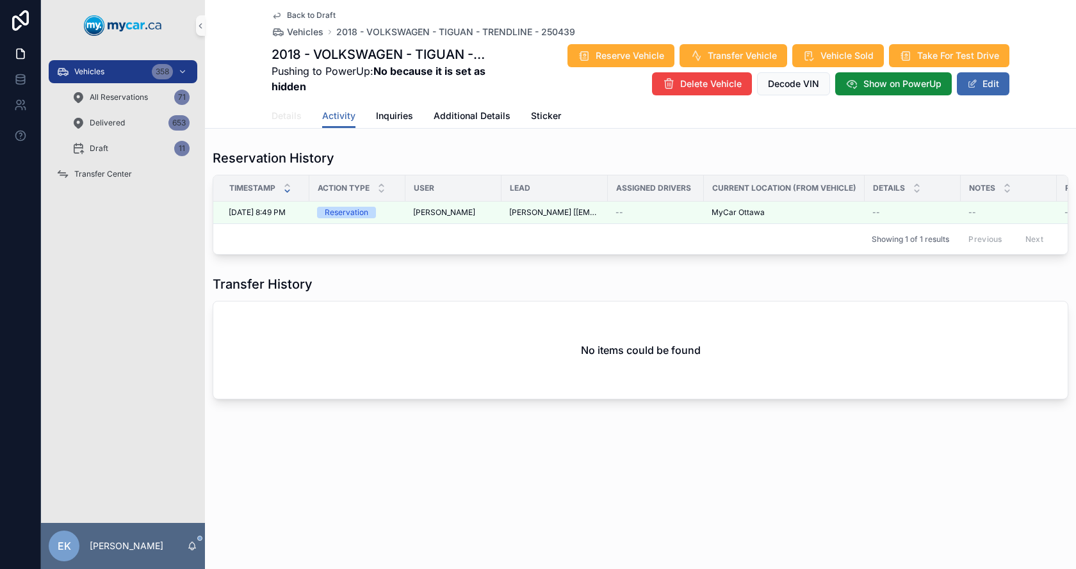
click at [279, 117] on span "Details" at bounding box center [286, 115] width 30 height 13
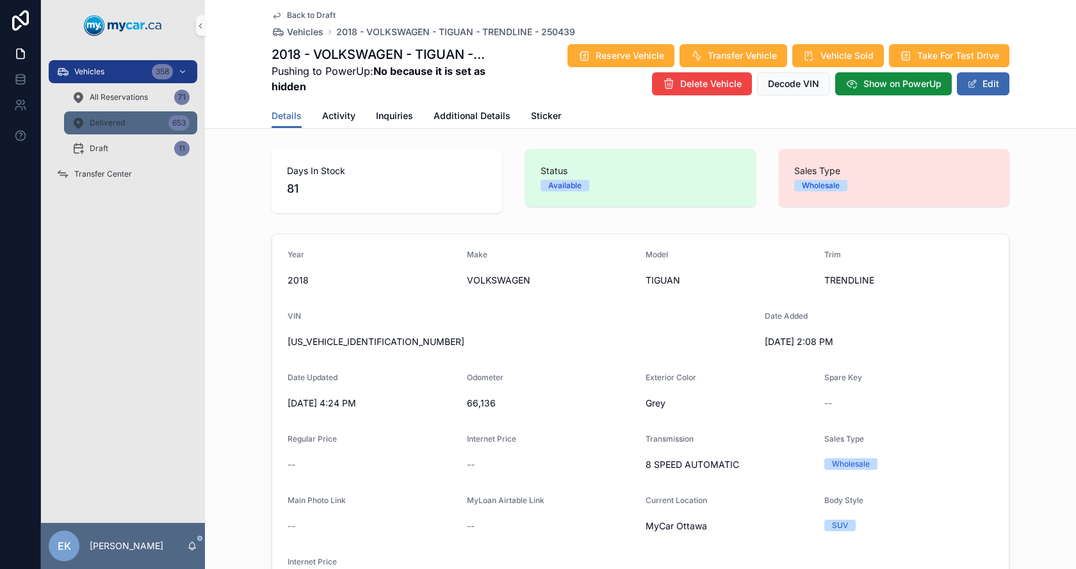
click at [95, 127] on span "Delivered" at bounding box center [107, 123] width 35 height 10
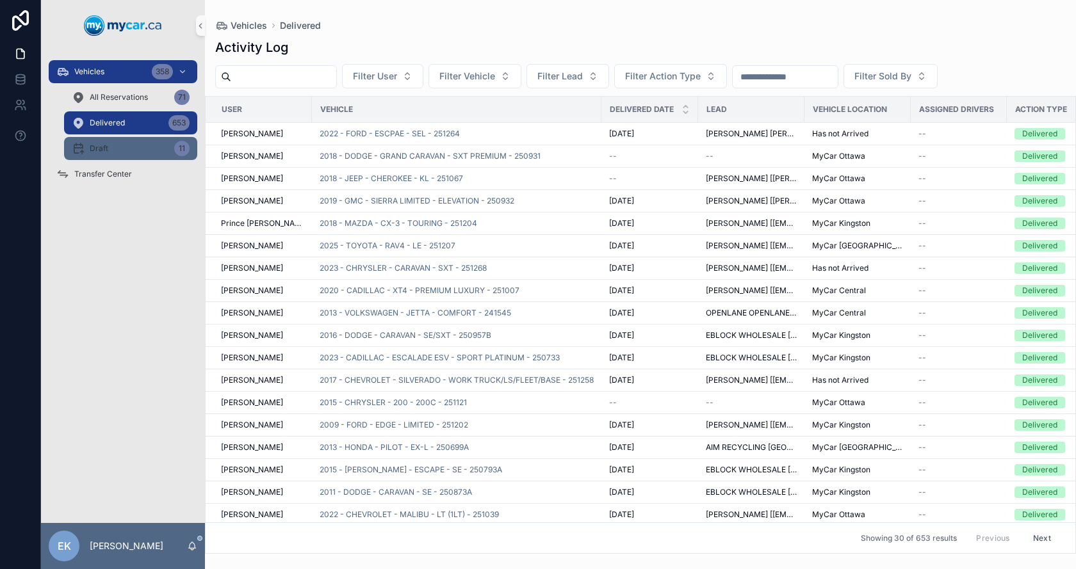
click at [98, 149] on span "Draft" at bounding box center [99, 148] width 19 height 10
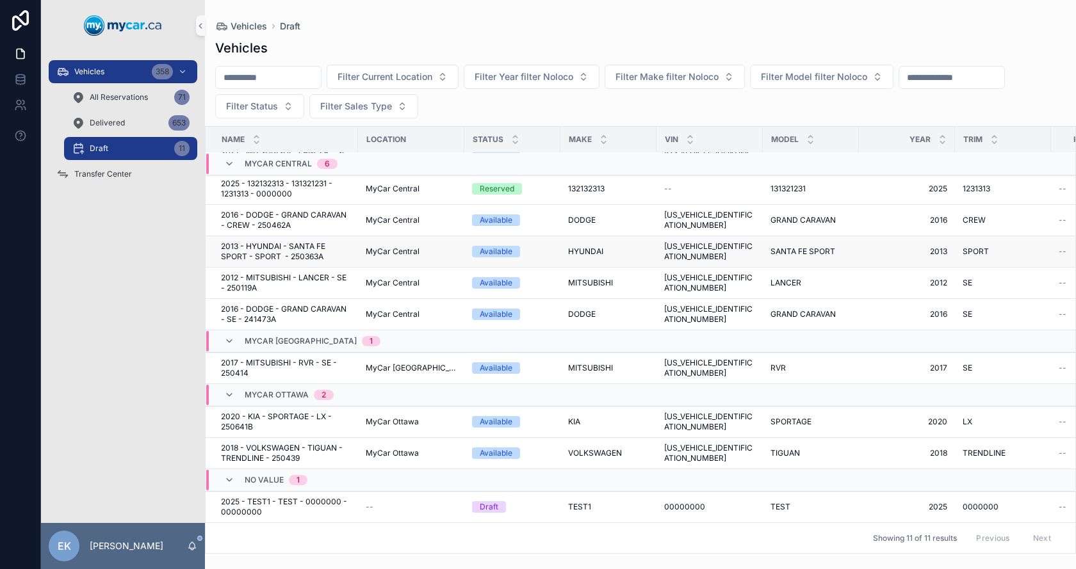
scroll to position [97, 0]
click at [597, 448] on span "VOLKSWAGEN" at bounding box center [595, 453] width 54 height 10
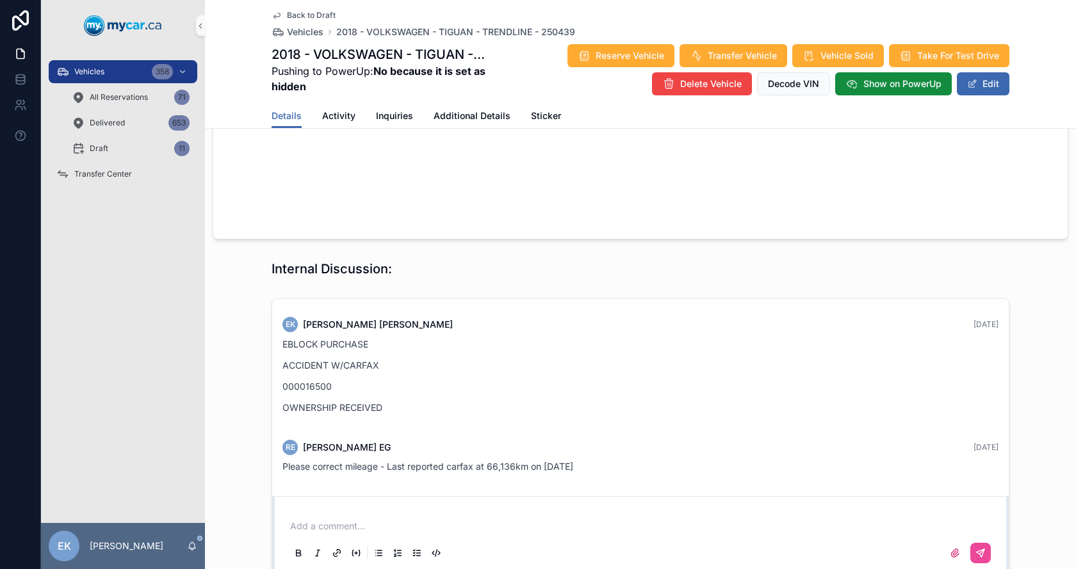
scroll to position [1152, 0]
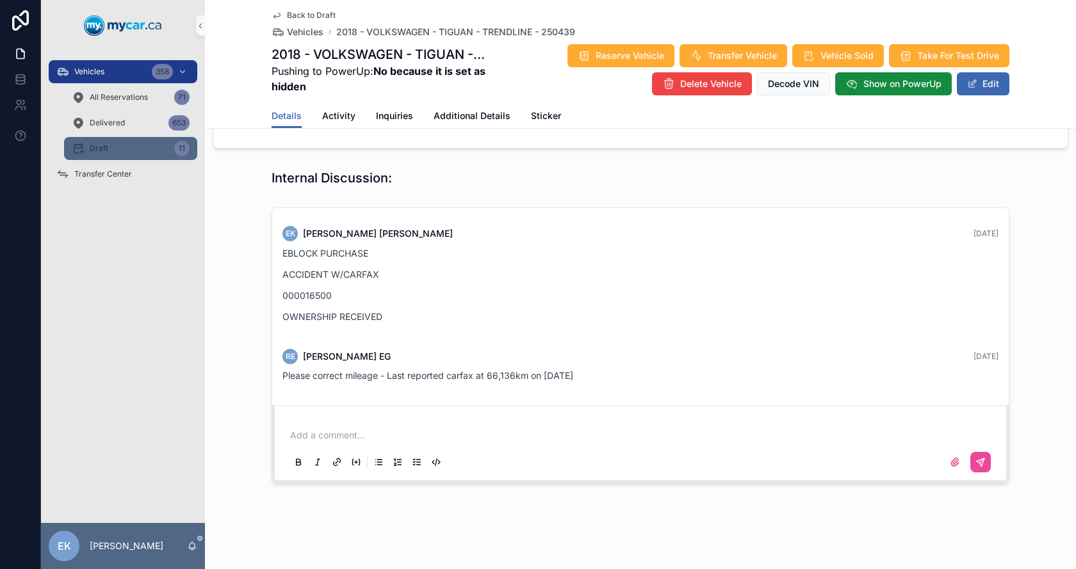
click at [104, 143] on div "Draft 11" at bounding box center [131, 148] width 118 height 20
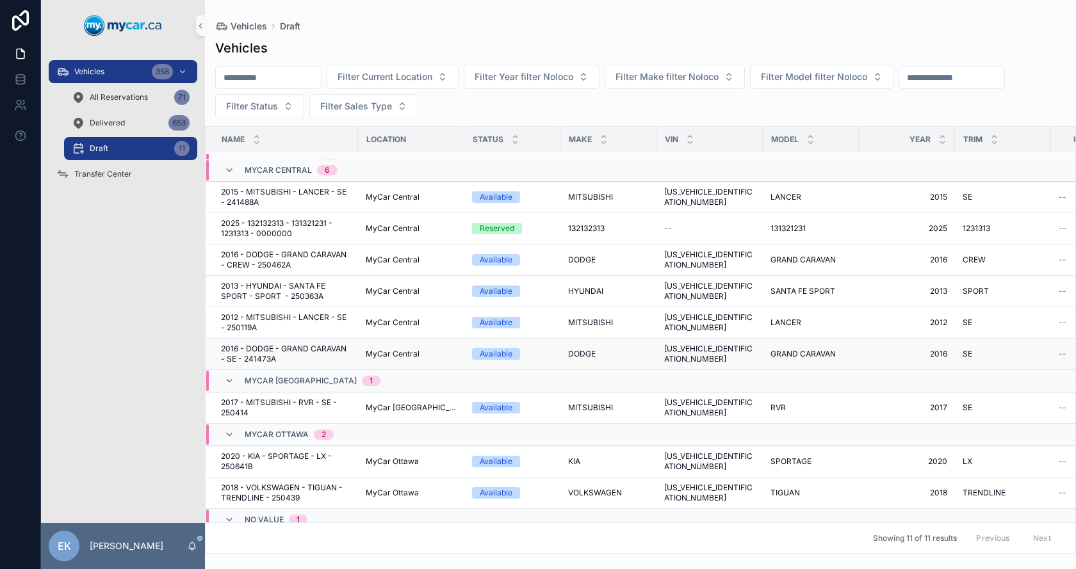
scroll to position [97, 0]
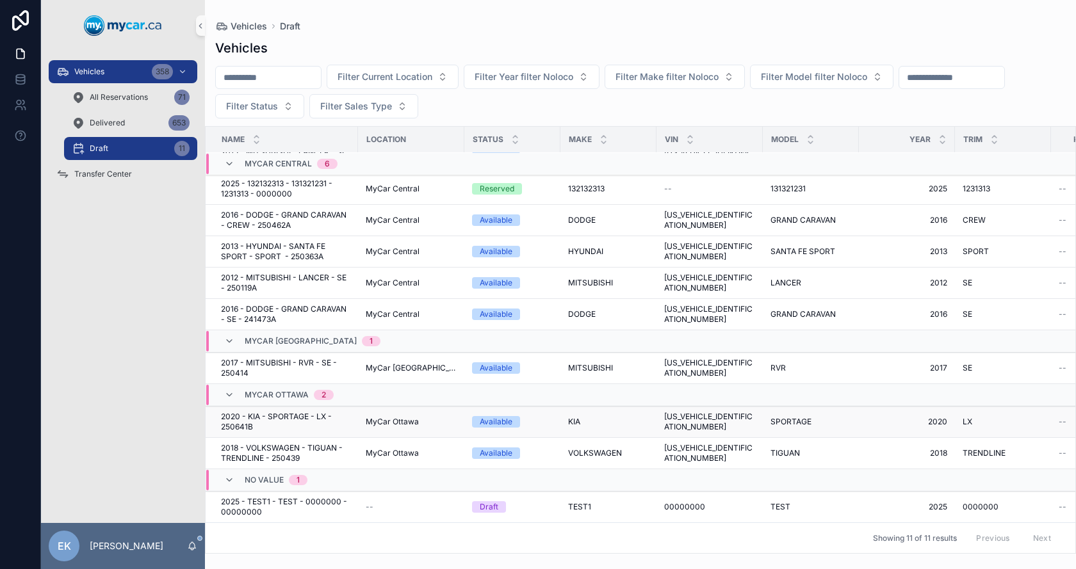
click at [770, 417] on span "SPORTAGE" at bounding box center [790, 422] width 41 height 10
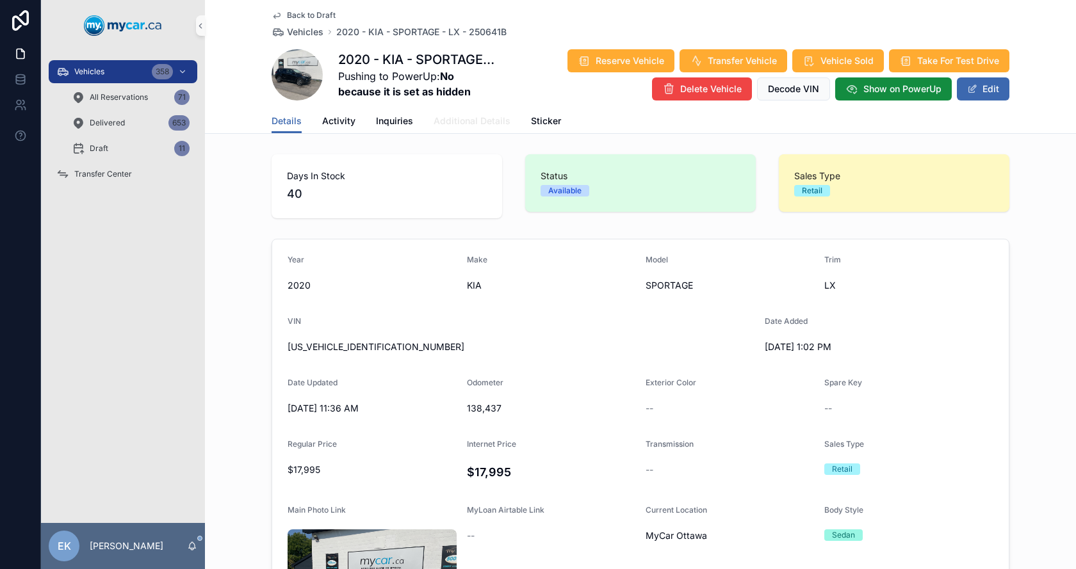
click at [475, 120] on span "Additional Details" at bounding box center [471, 121] width 77 height 13
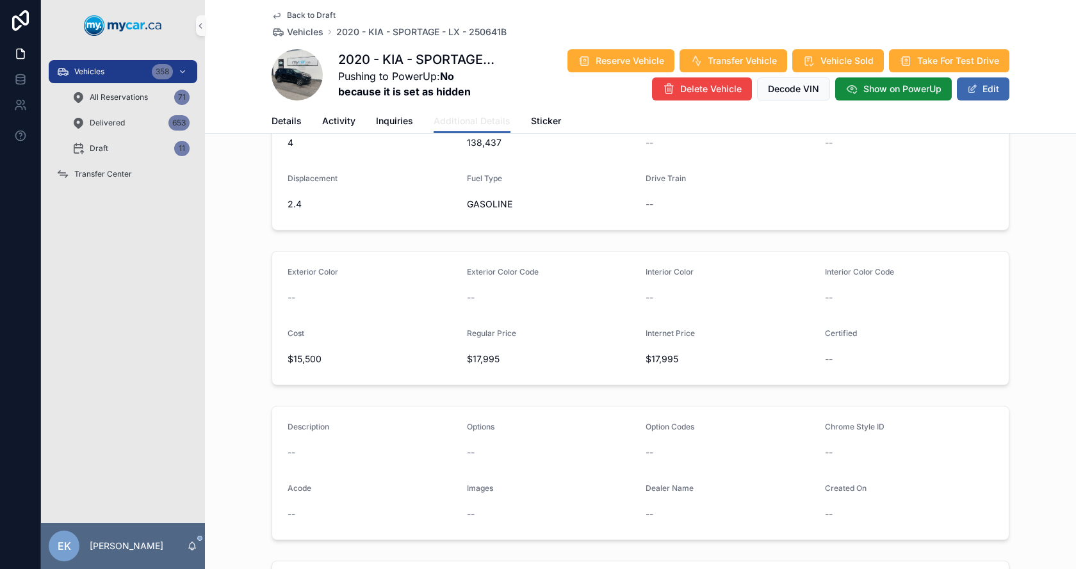
scroll to position [384, 0]
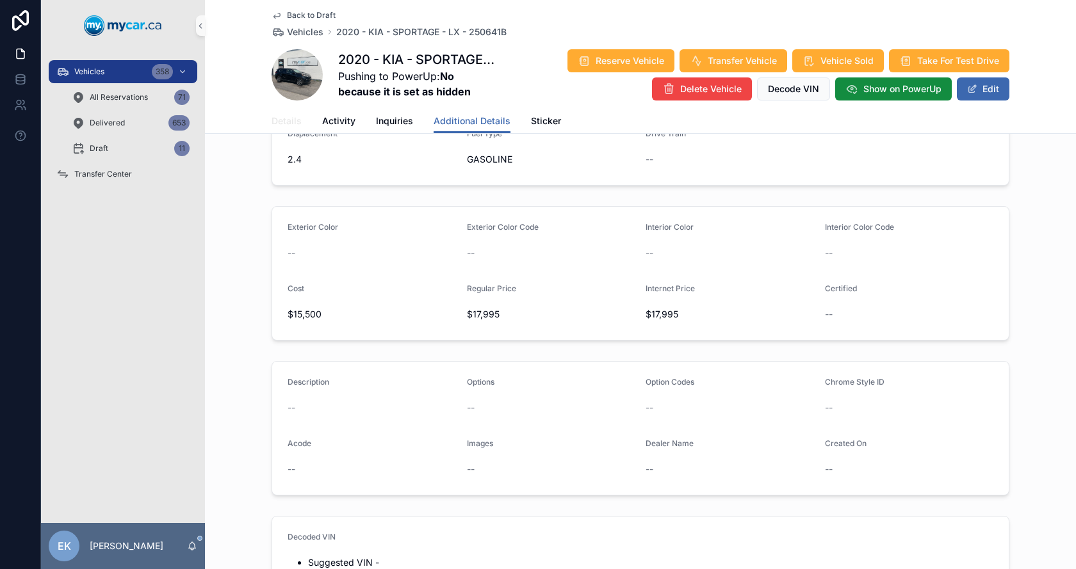
click at [280, 123] on span "Details" at bounding box center [286, 121] width 30 height 13
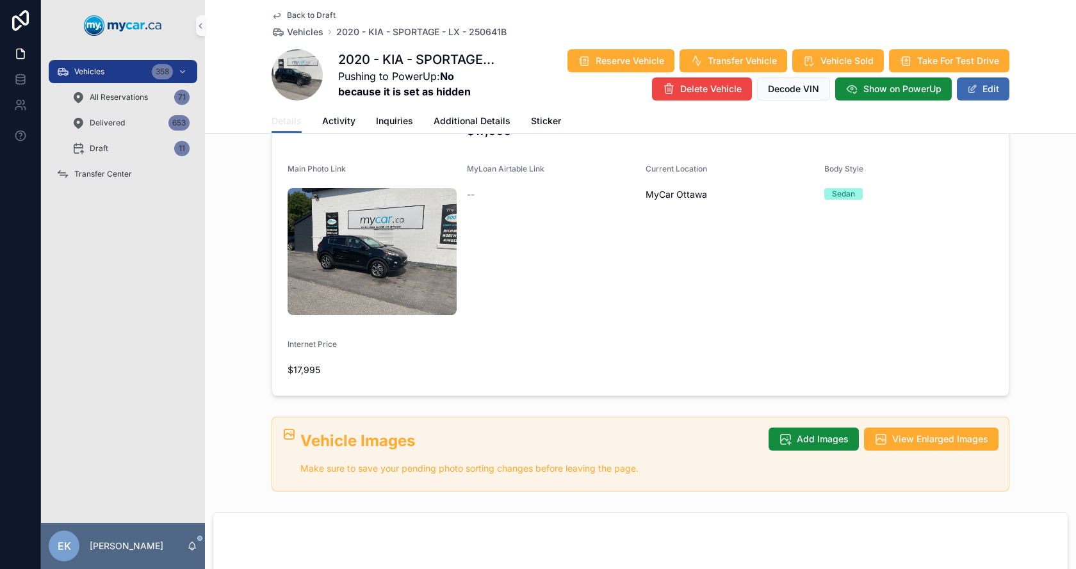
scroll to position [128, 0]
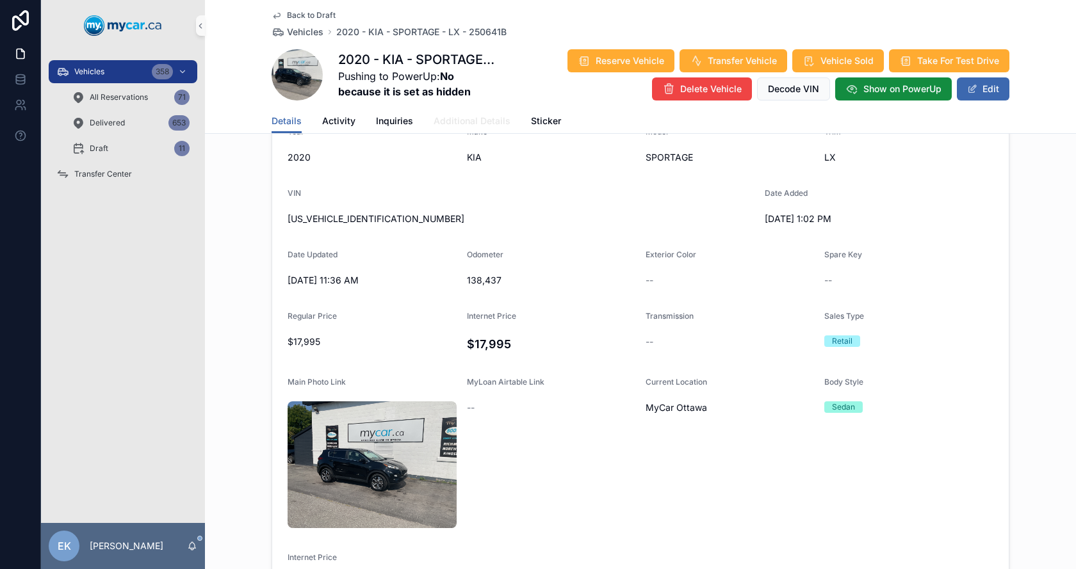
click at [439, 126] on span "Additional Details" at bounding box center [471, 121] width 77 height 13
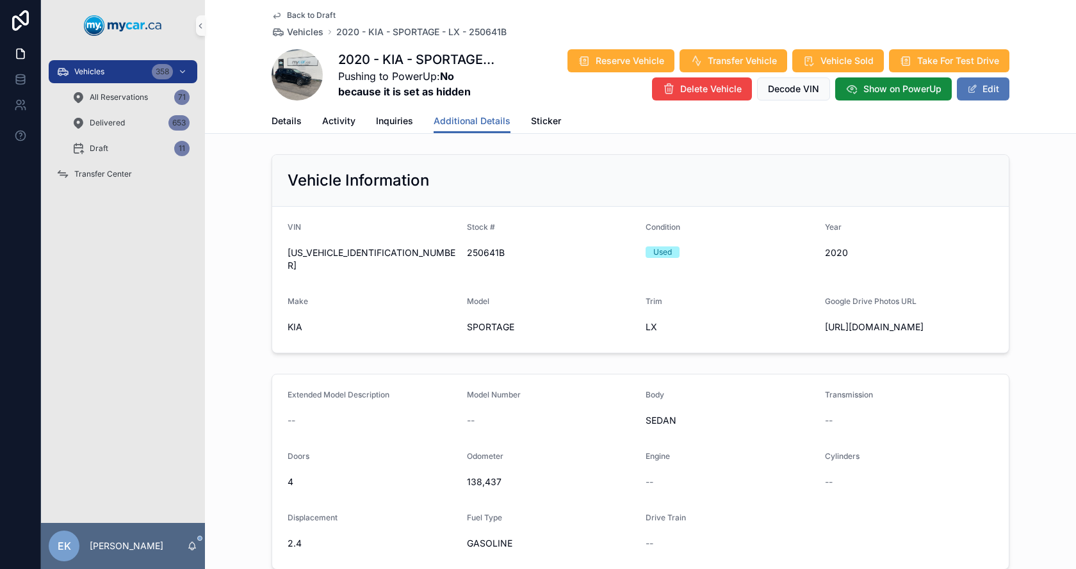
click at [974, 86] on button "Edit" at bounding box center [983, 88] width 53 height 23
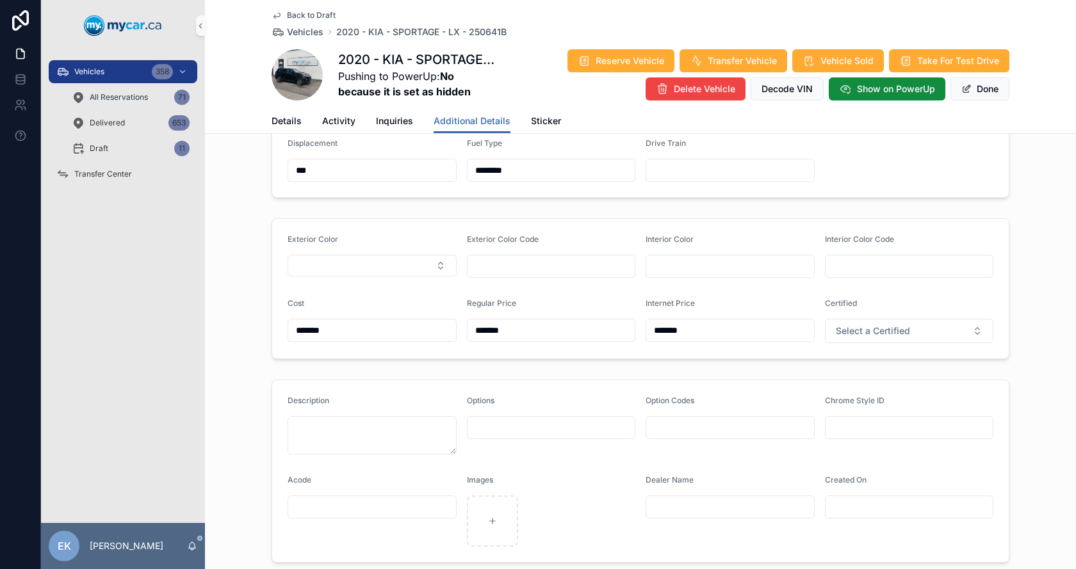
scroll to position [384, 0]
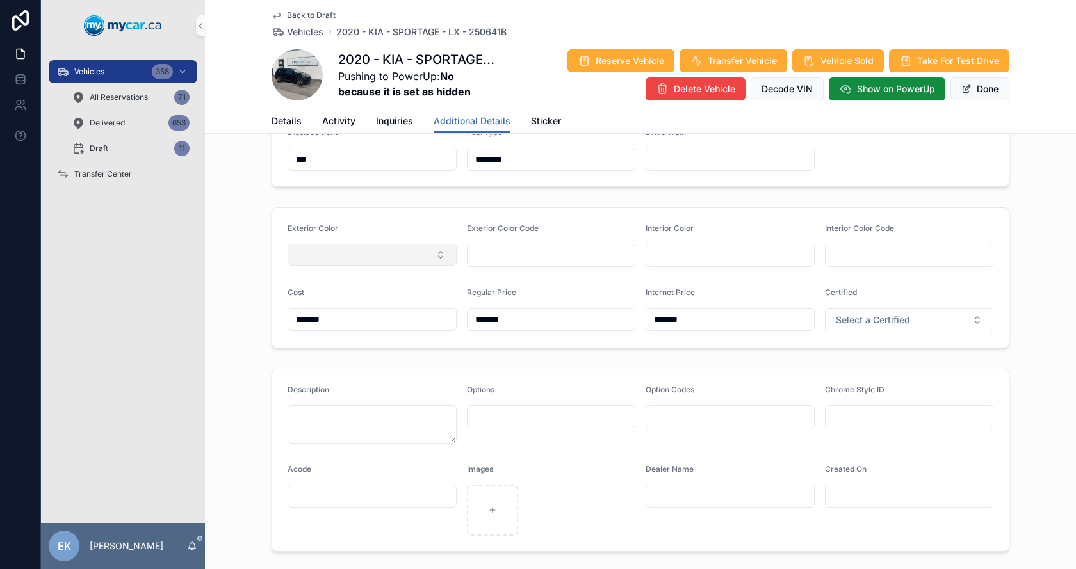
click at [327, 266] on button "Select Button" at bounding box center [371, 255] width 169 height 22
click at [311, 473] on span "Black" at bounding box center [302, 474] width 23 height 13
click at [973, 77] on div "Reserve Vehicle Transfer Vehicle Vehicle Sold Take For Test Drive Delete Vehicl…" at bounding box center [751, 75] width 515 height 53
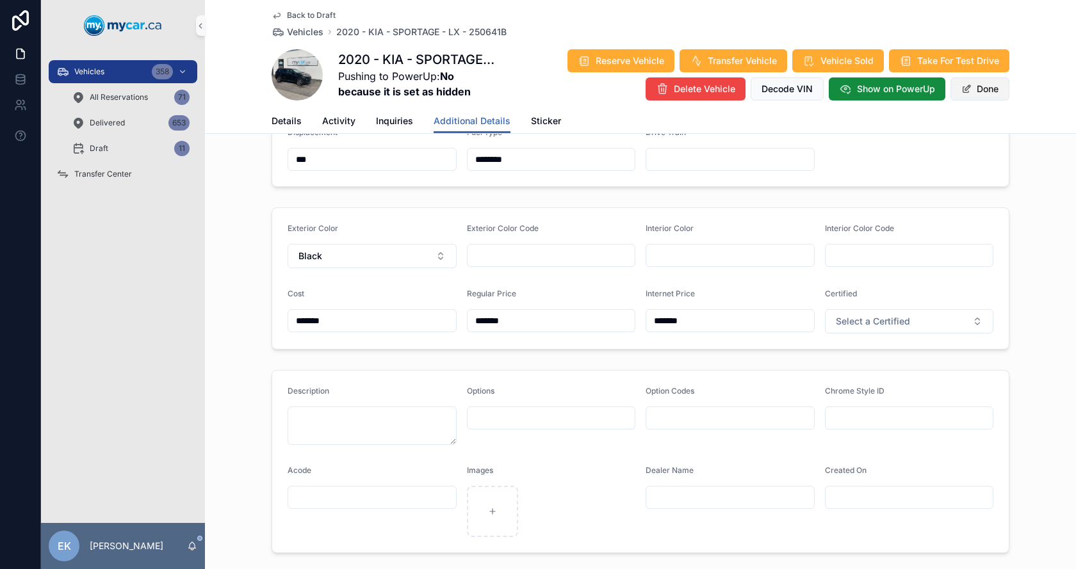
click at [976, 90] on button "Done" at bounding box center [979, 88] width 59 height 23
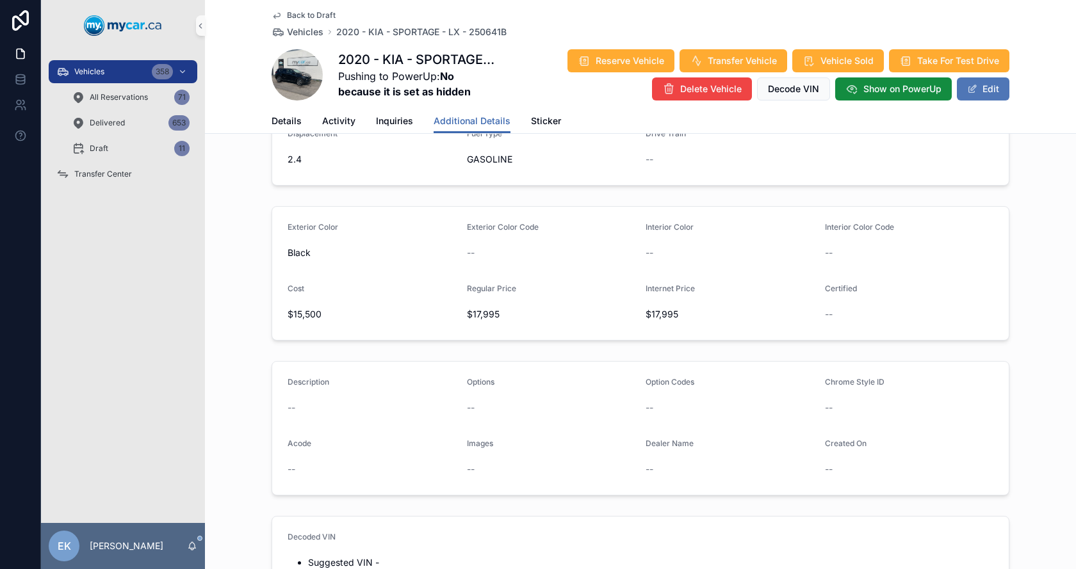
scroll to position [380, 0]
click at [911, 94] on span "Show on PowerUp" at bounding box center [902, 89] width 78 height 13
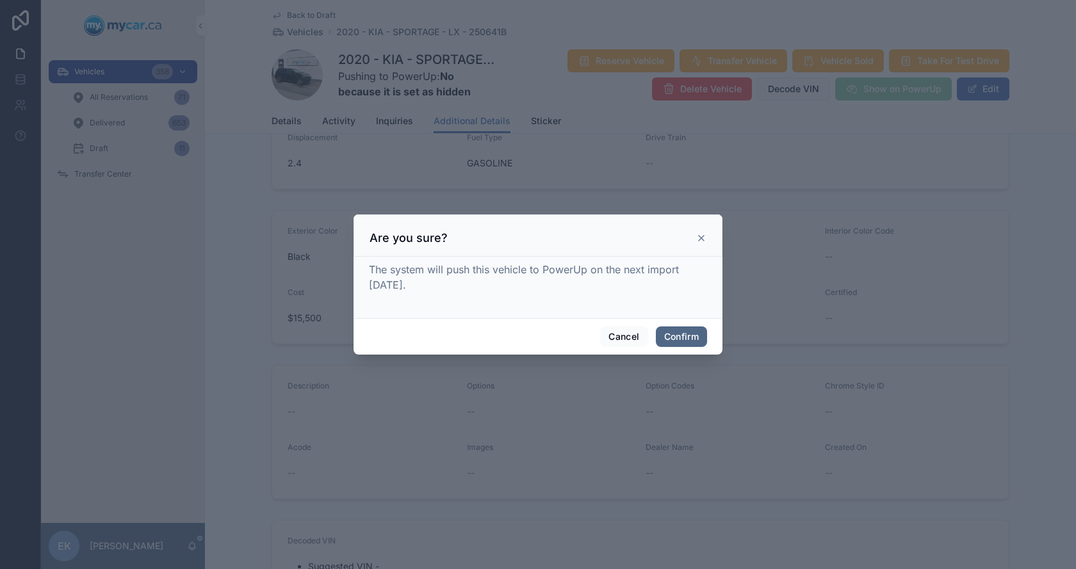
click at [675, 328] on button "Confirm" at bounding box center [681, 337] width 51 height 20
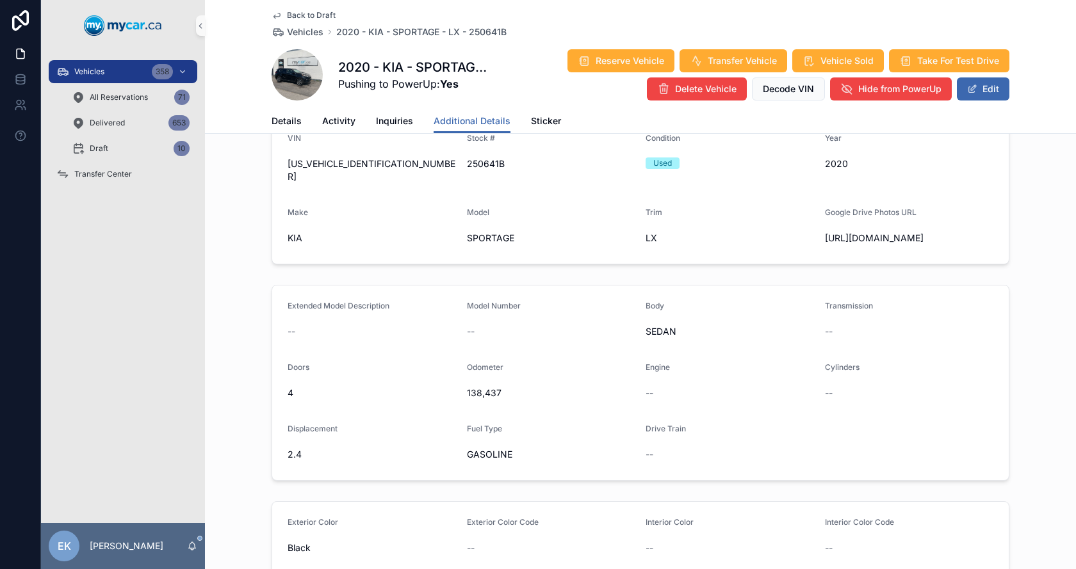
scroll to position [60, 0]
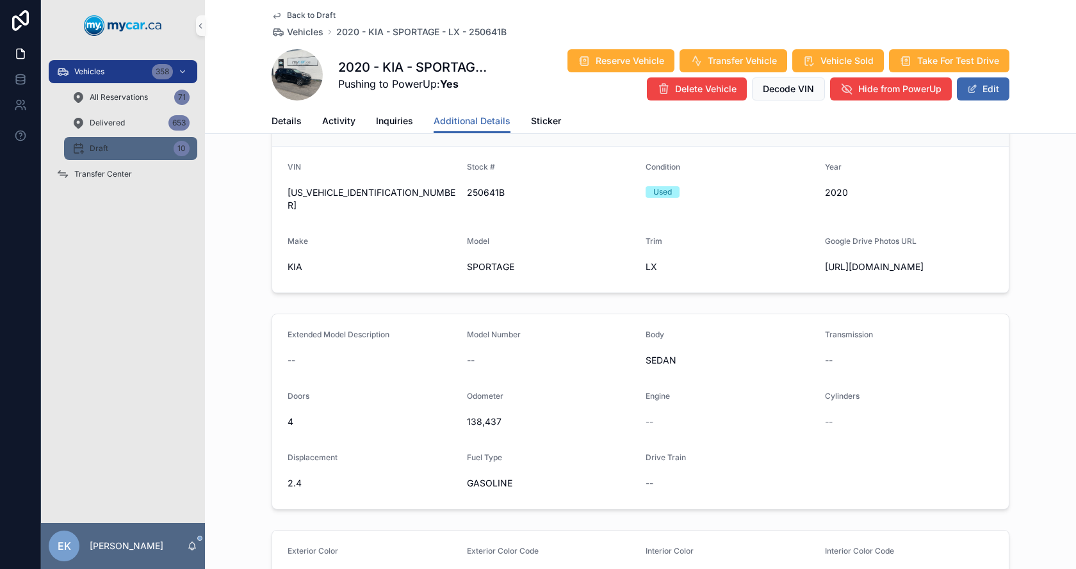
click at [93, 154] on div "Draft 10" at bounding box center [131, 148] width 118 height 20
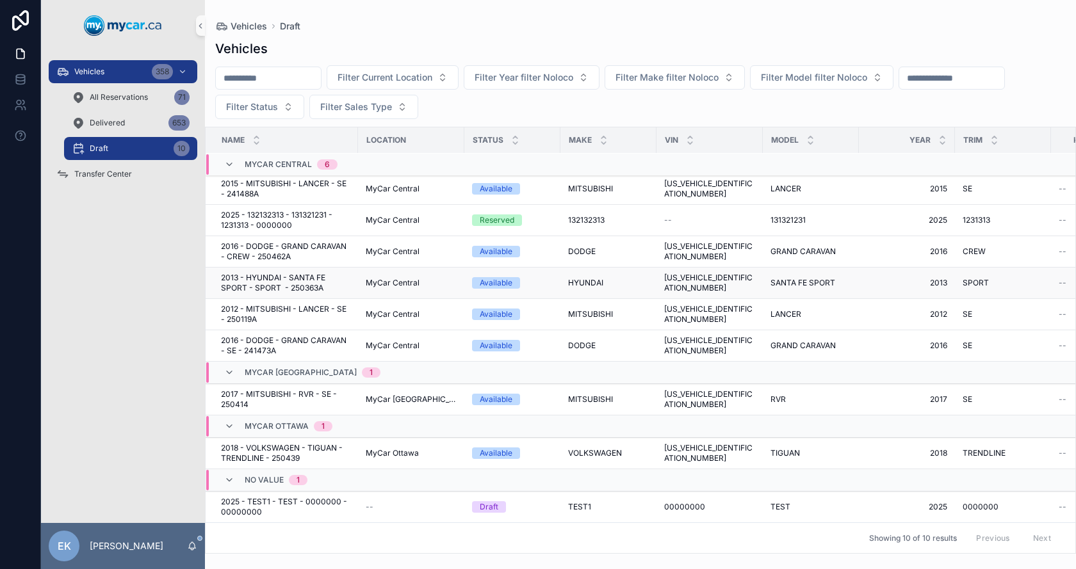
scroll to position [66, 0]
click at [690, 389] on span "[US_VEHICLE_IDENTIFICATION_NUMBER]" at bounding box center [709, 399] width 91 height 20
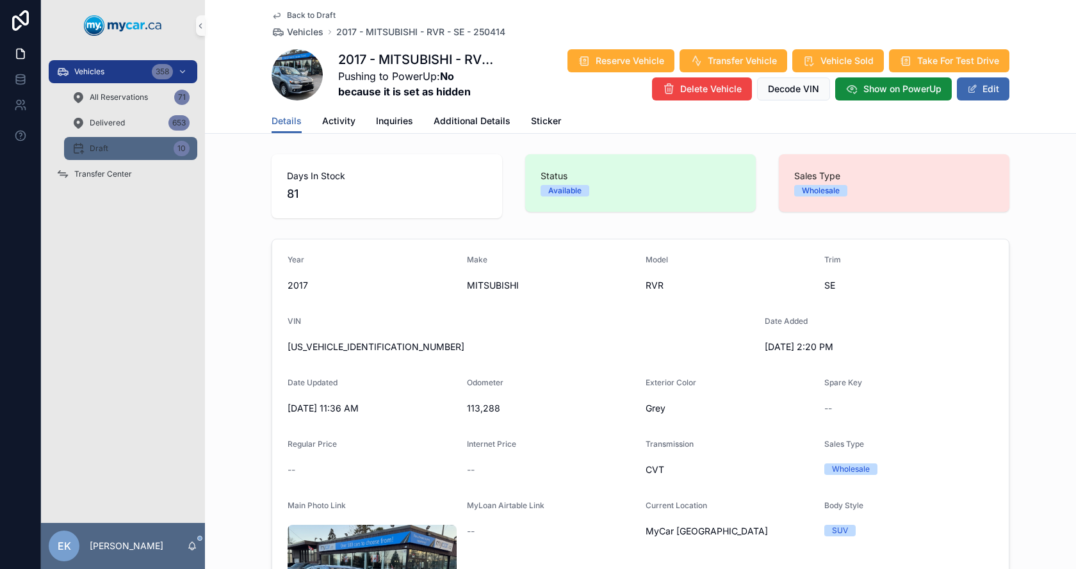
click at [95, 150] on span "Draft" at bounding box center [99, 148] width 19 height 10
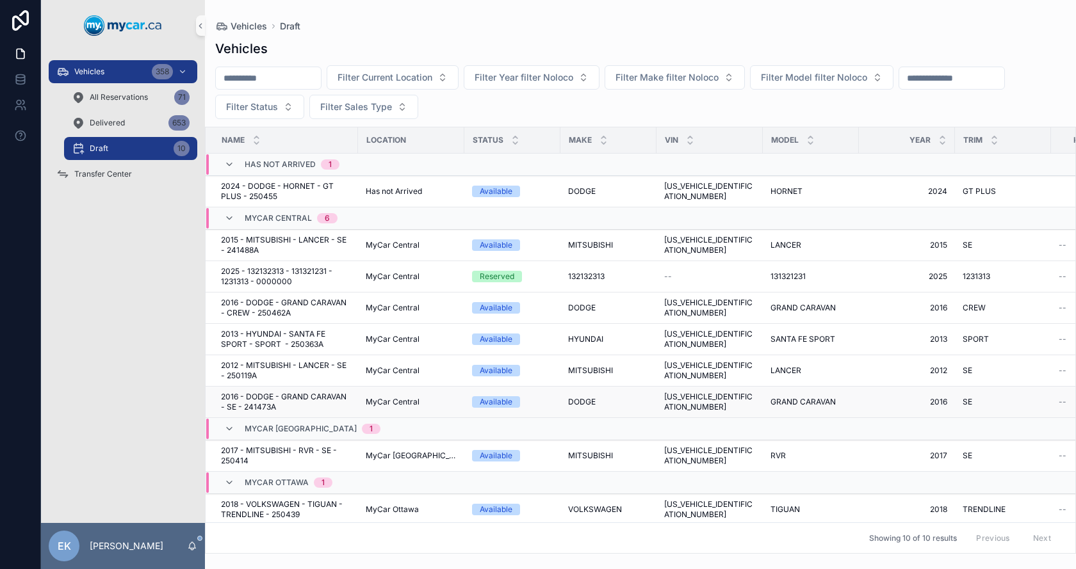
click at [692, 405] on span "[US_VEHICLE_IDENTIFICATION_NUMBER]" at bounding box center [709, 402] width 91 height 20
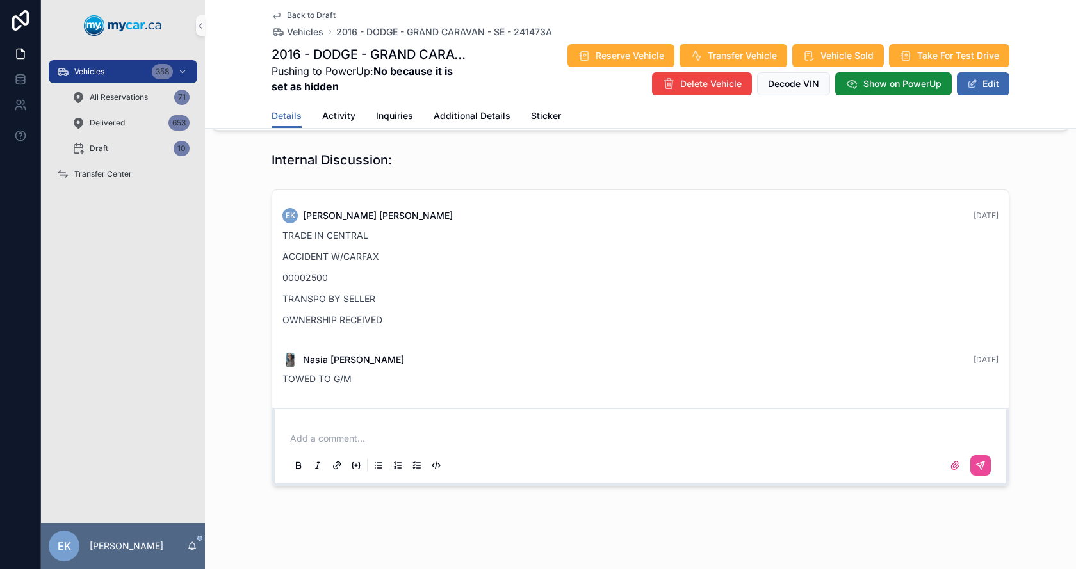
scroll to position [1185, 0]
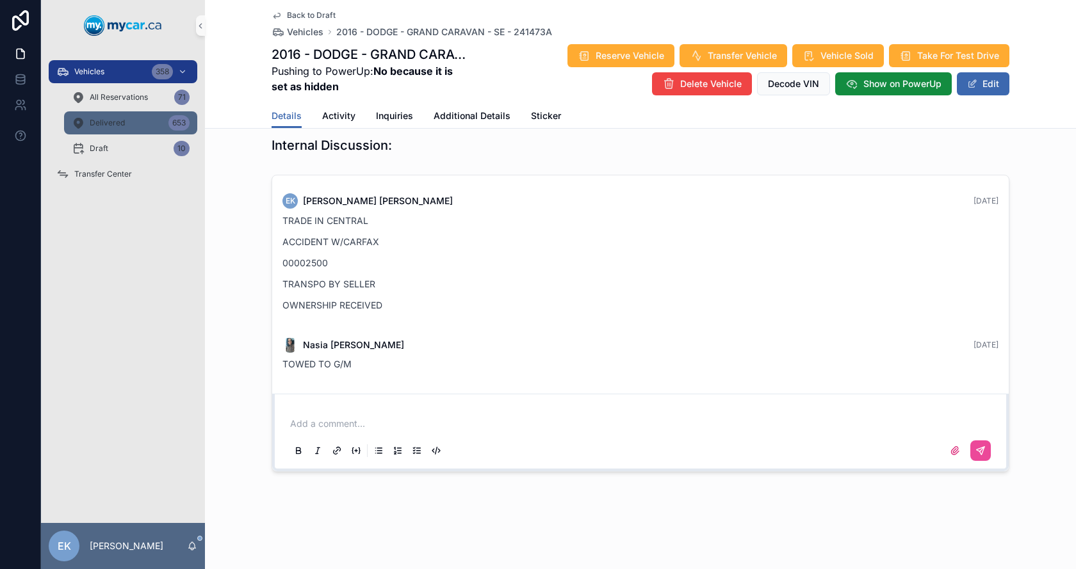
click at [109, 119] on span "Delivered" at bounding box center [107, 123] width 35 height 10
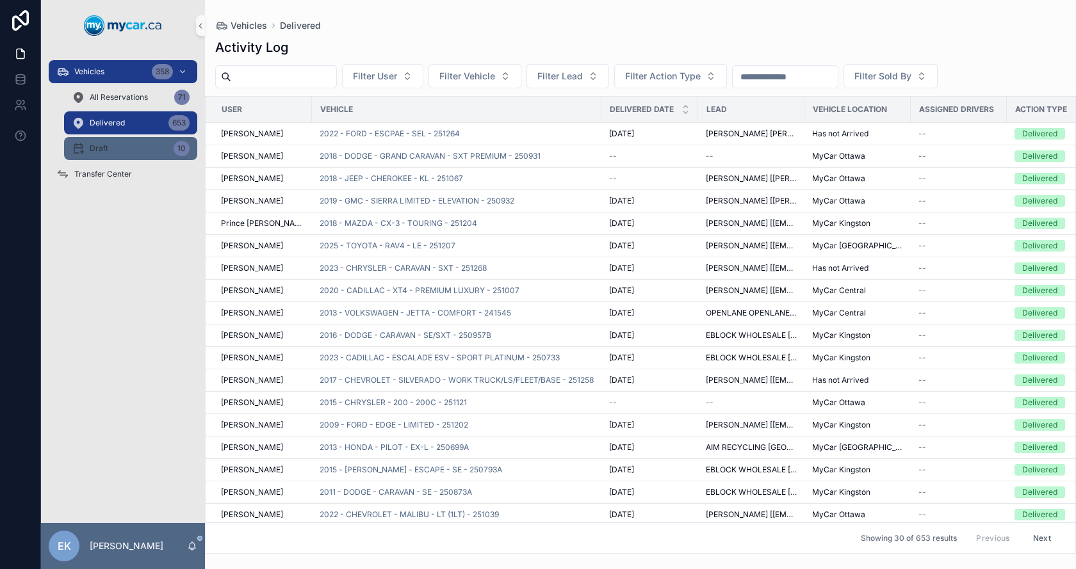
click at [87, 150] on div "Draft 10" at bounding box center [131, 148] width 118 height 20
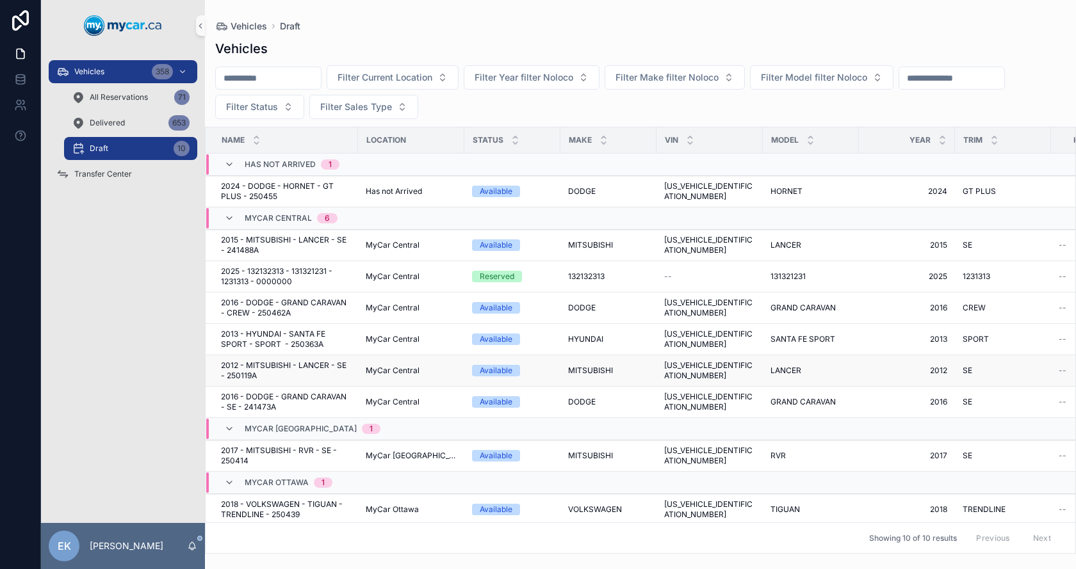
click at [770, 371] on span "LANCER" at bounding box center [785, 371] width 31 height 10
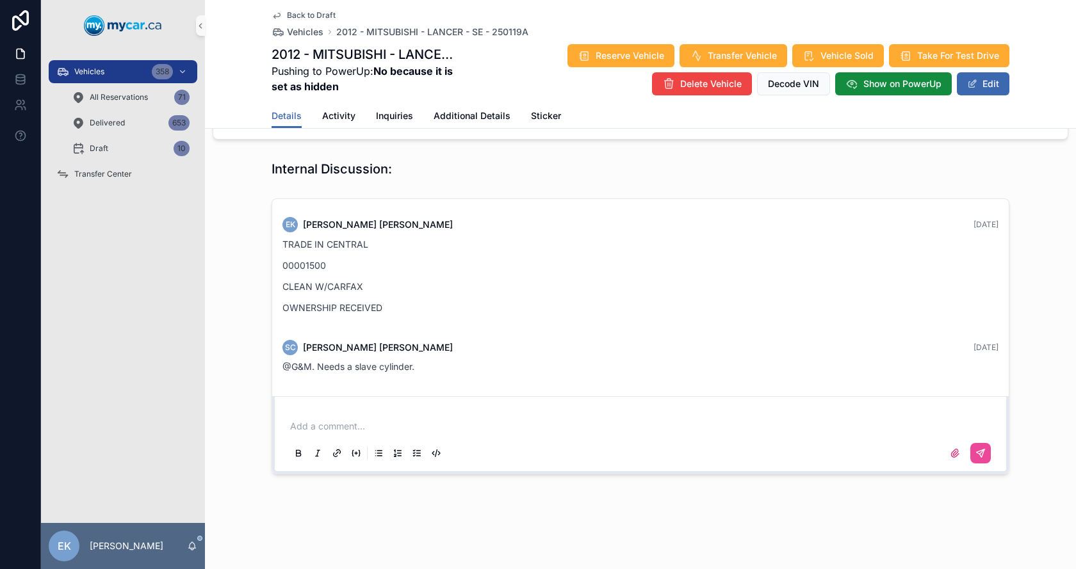
scroll to position [1164, 0]
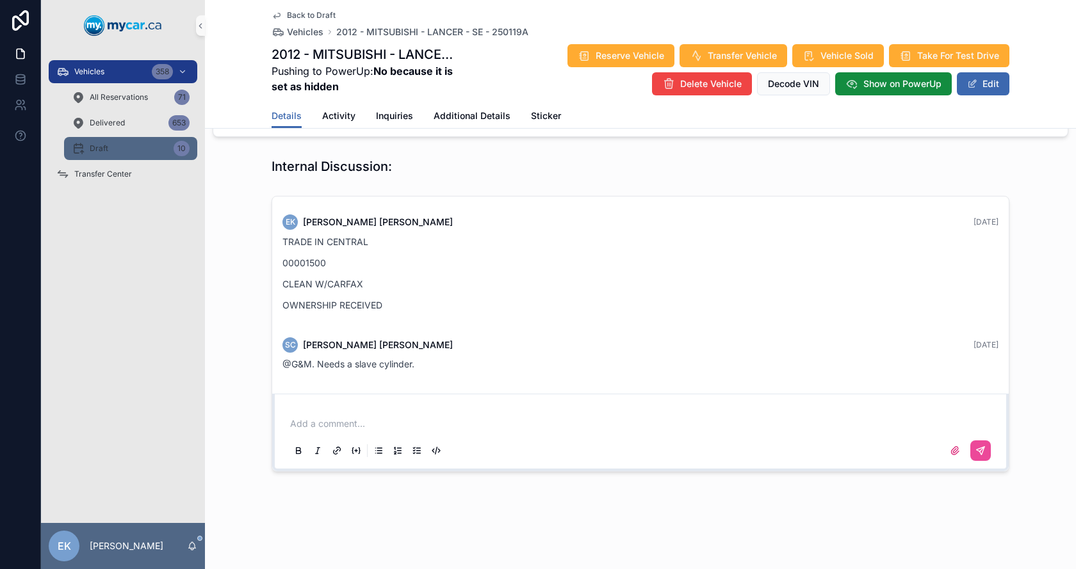
click at [108, 149] on div "Draft 10" at bounding box center [131, 148] width 118 height 20
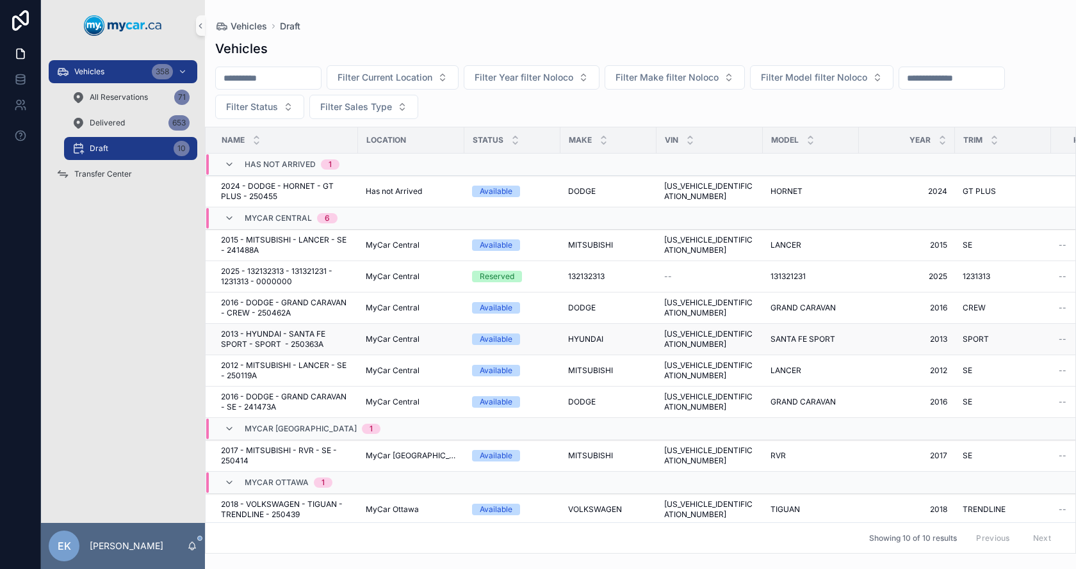
click at [777, 337] on span "SANTA FE SPORT" at bounding box center [802, 339] width 65 height 10
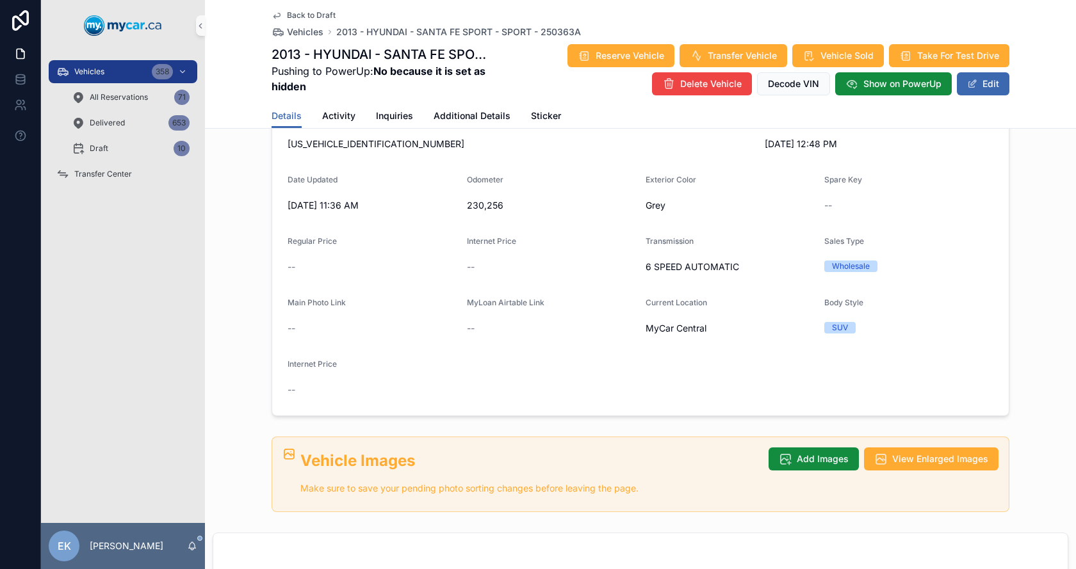
scroll to position [161, 0]
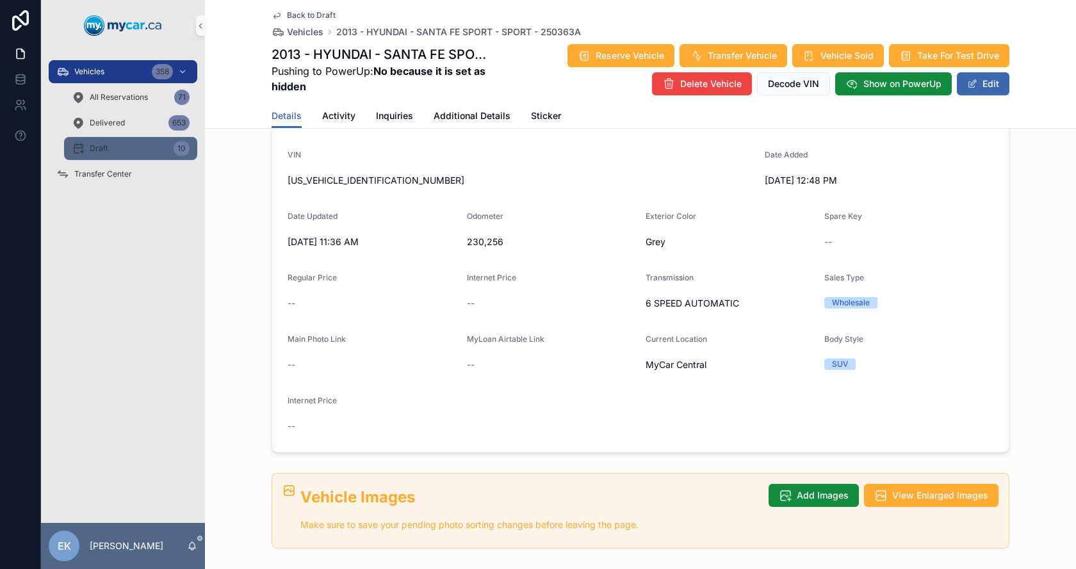
click at [98, 154] on div "Draft 10" at bounding box center [131, 148] width 118 height 20
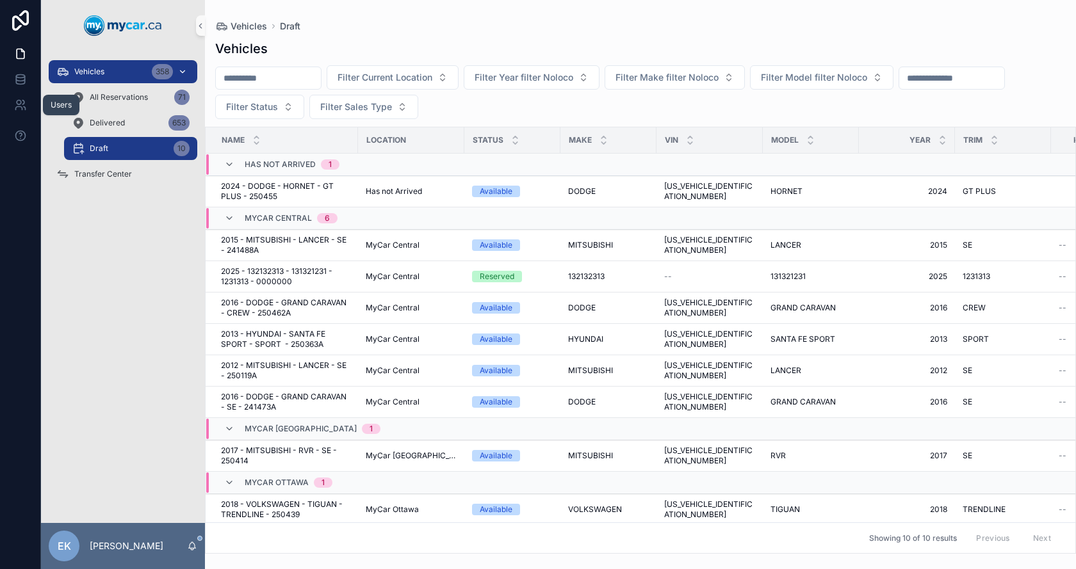
click at [115, 68] on div "Vehicles 358" at bounding box center [122, 71] width 133 height 20
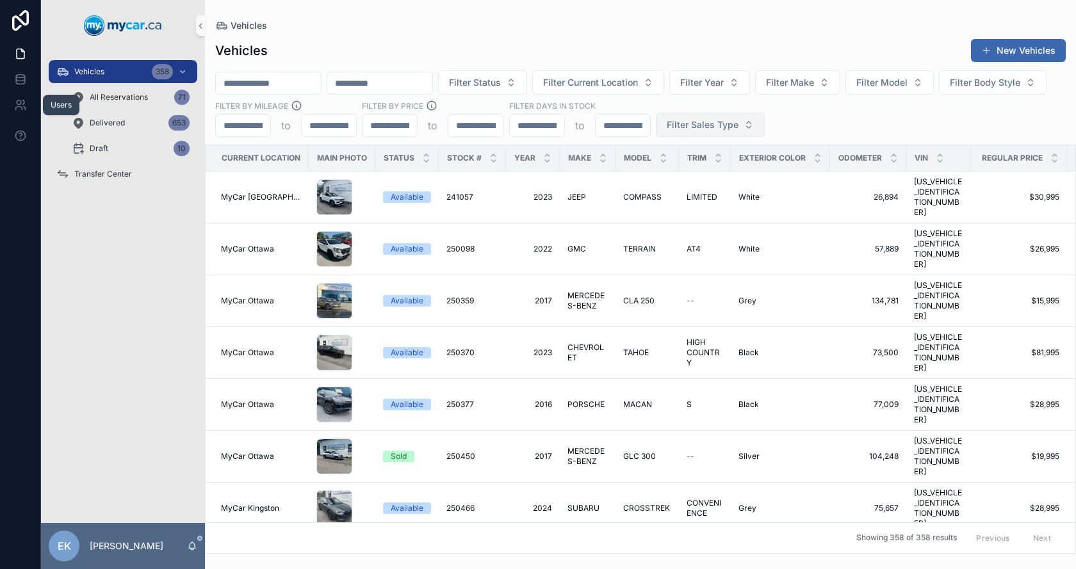
click at [738, 124] on span "Filter Sales Type" at bounding box center [702, 124] width 72 height 13
click at [778, 177] on div "Wholesale" at bounding box center [822, 176] width 154 height 20
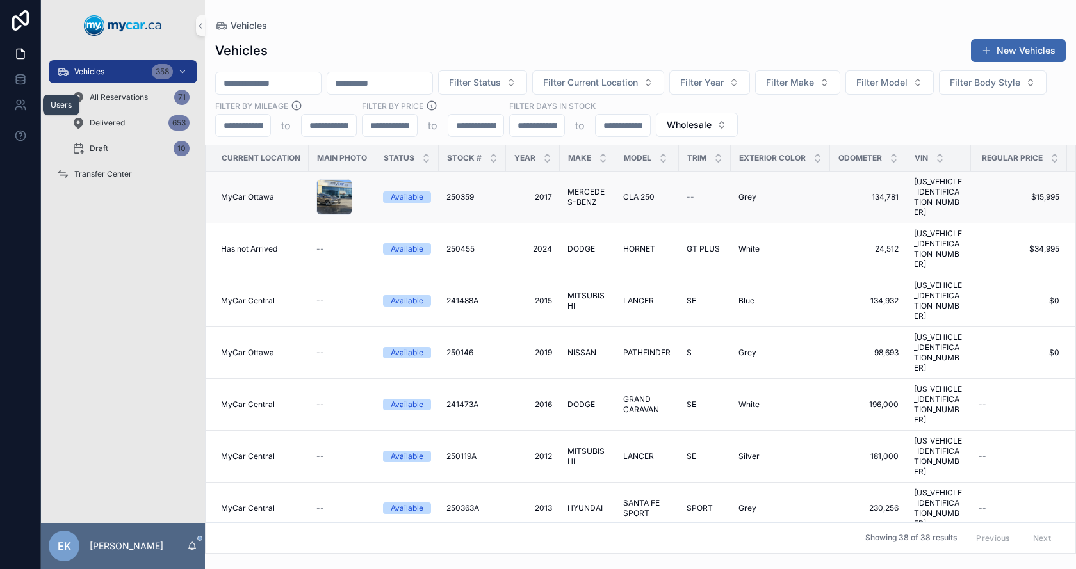
click at [640, 193] on span "CLA 250" at bounding box center [638, 197] width 31 height 10
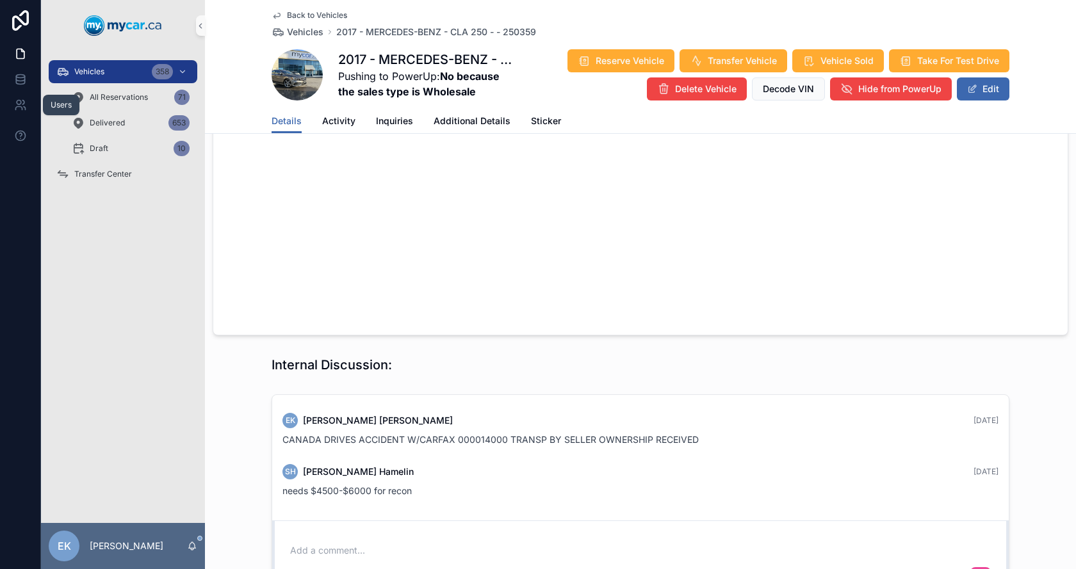
scroll to position [1127, 0]
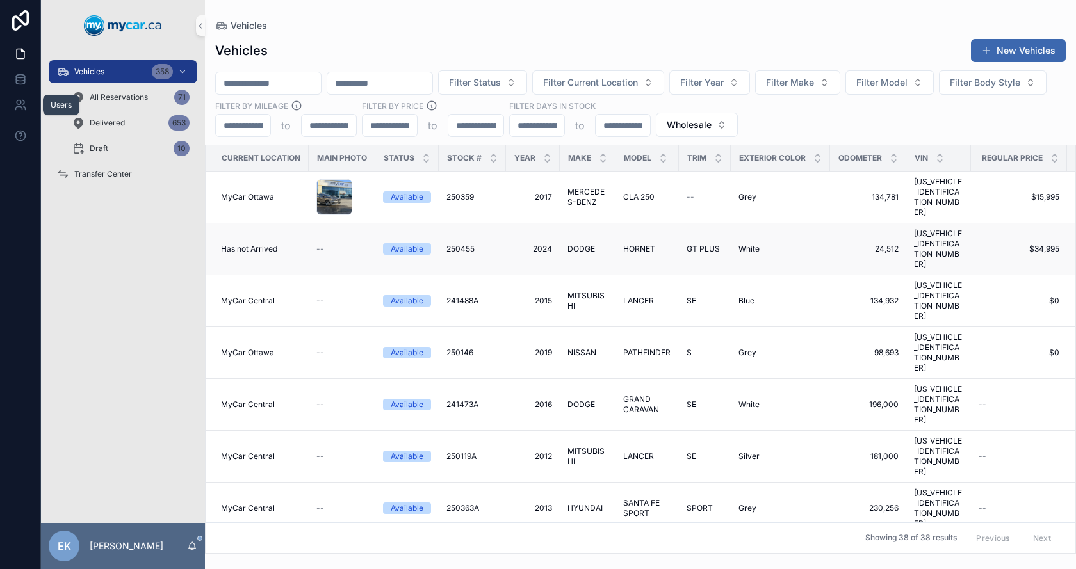
click at [462, 244] on span "250455" at bounding box center [460, 249] width 28 height 10
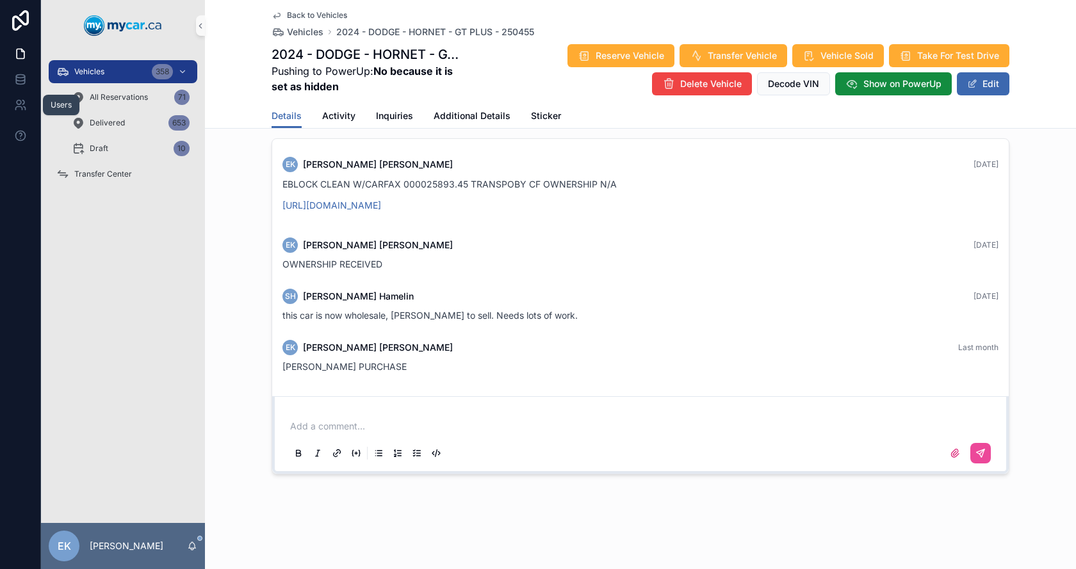
scroll to position [1229, 0]
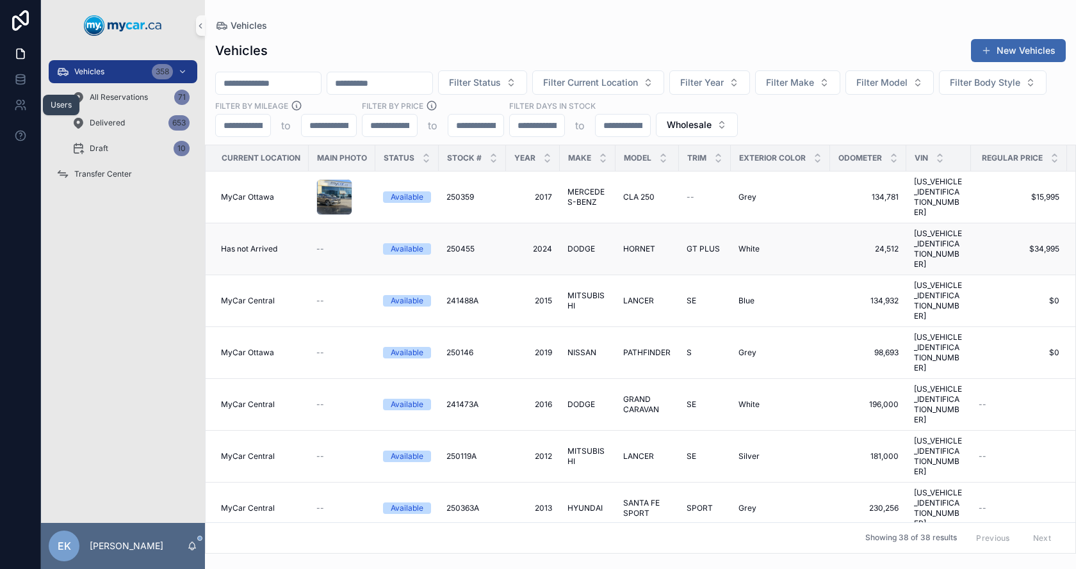
click at [456, 244] on span "250455" at bounding box center [460, 249] width 28 height 10
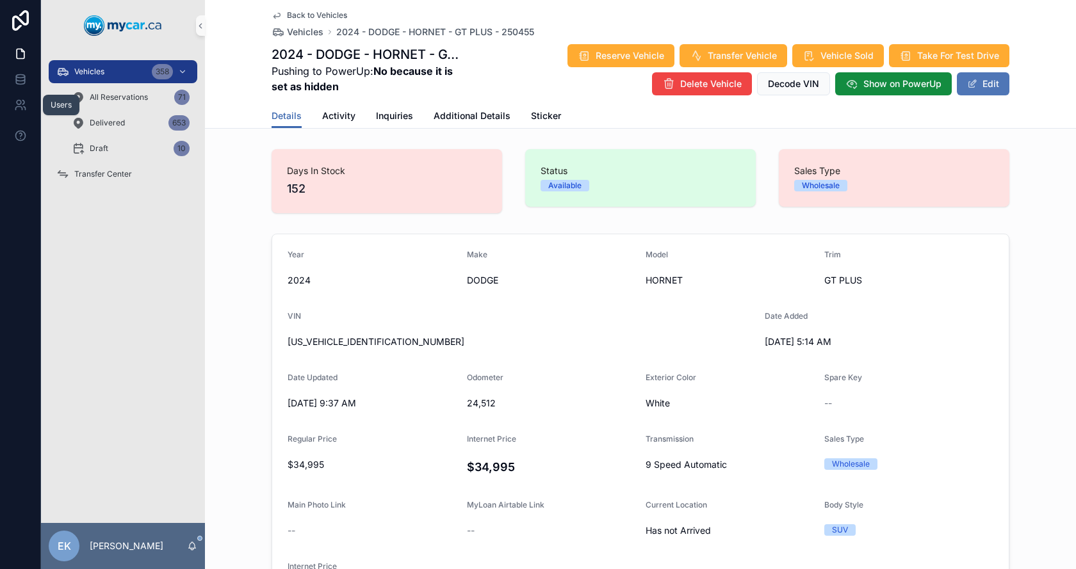
click at [990, 78] on button "Edit" at bounding box center [983, 83] width 53 height 23
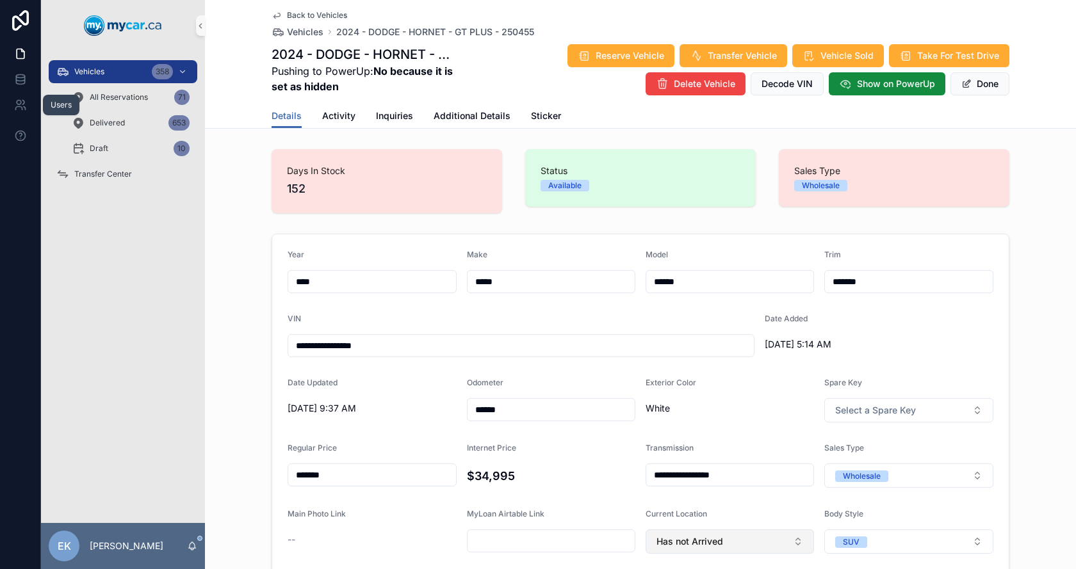
click at [687, 547] on span "Has not Arrived" at bounding box center [689, 541] width 67 height 13
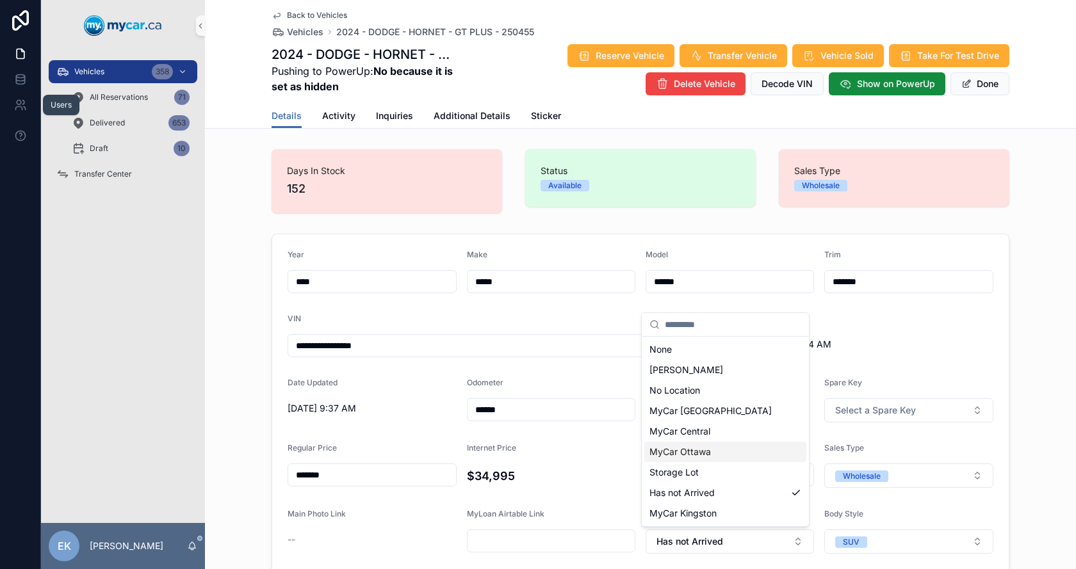
click at [683, 449] on span "MyCar Ottawa" at bounding box center [679, 452] width 61 height 13
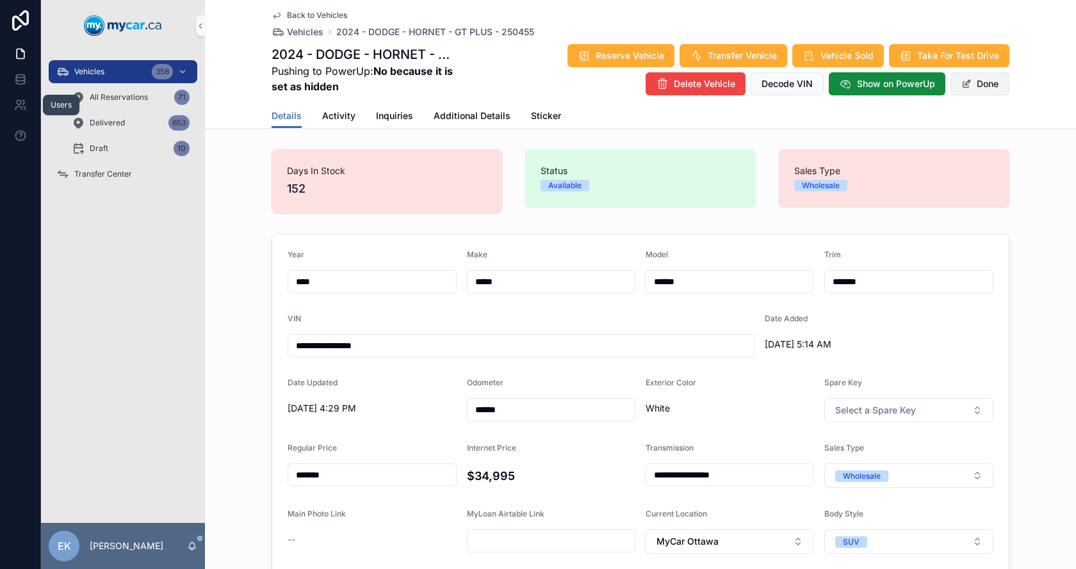
click at [981, 86] on button "Done" at bounding box center [979, 83] width 59 height 23
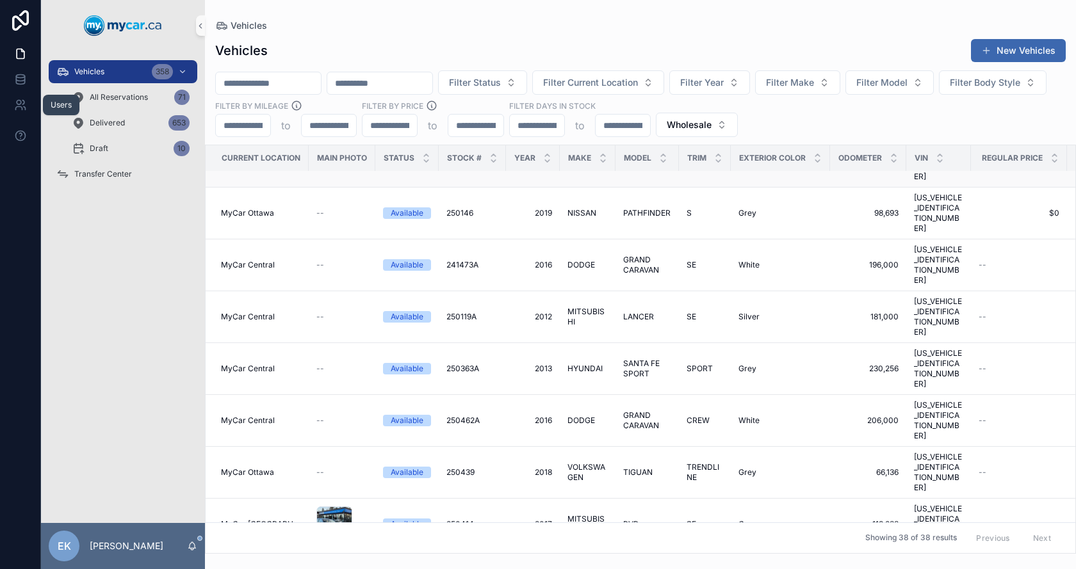
scroll to position [384, 0]
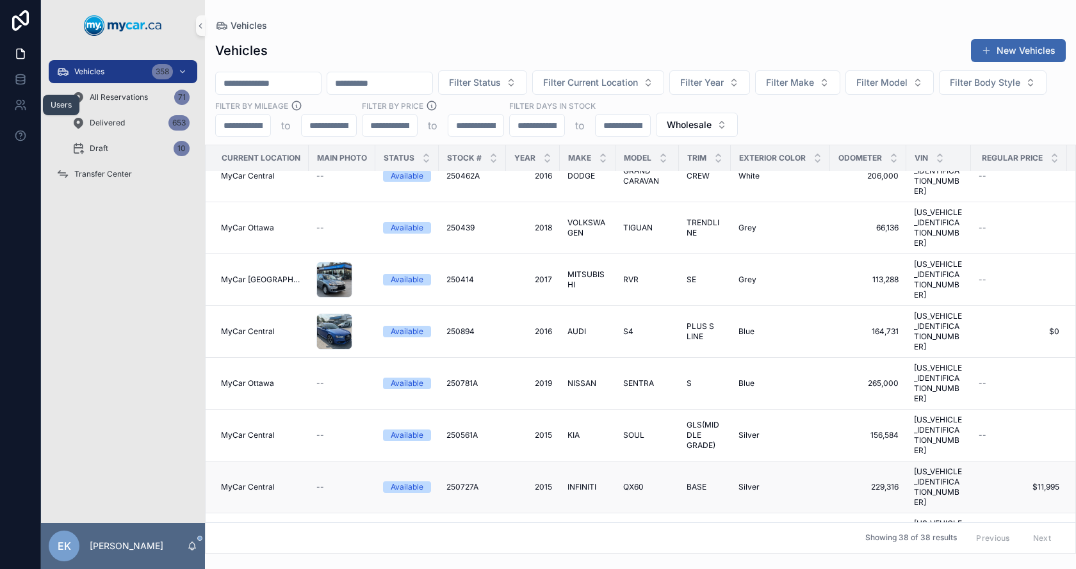
click at [575, 482] on span "INFINITI" at bounding box center [581, 487] width 29 height 10
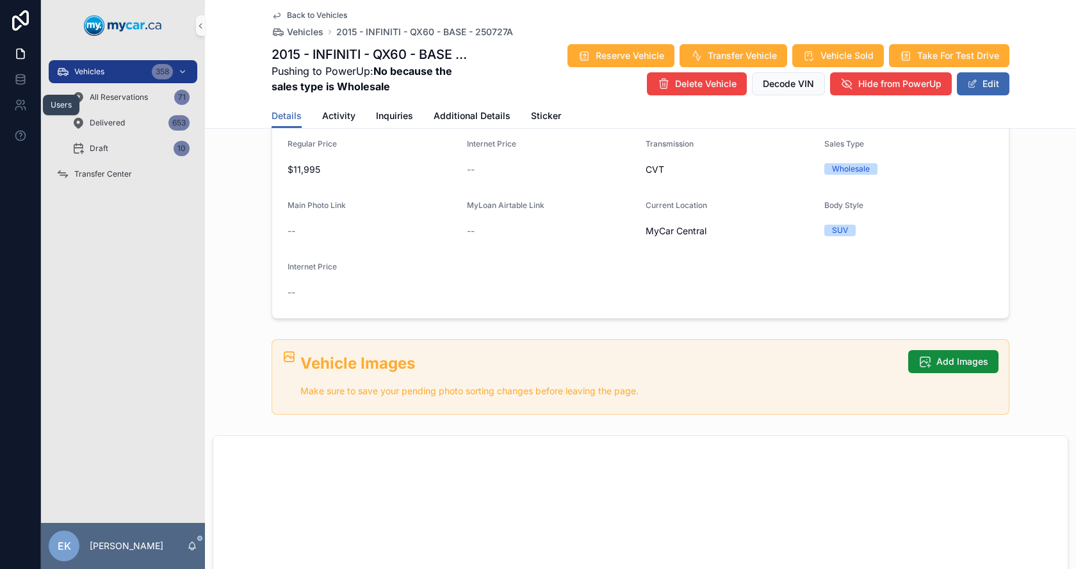
scroll to position [174, 0]
